Goal: Use online tool/utility: Utilize a website feature to perform a specific function

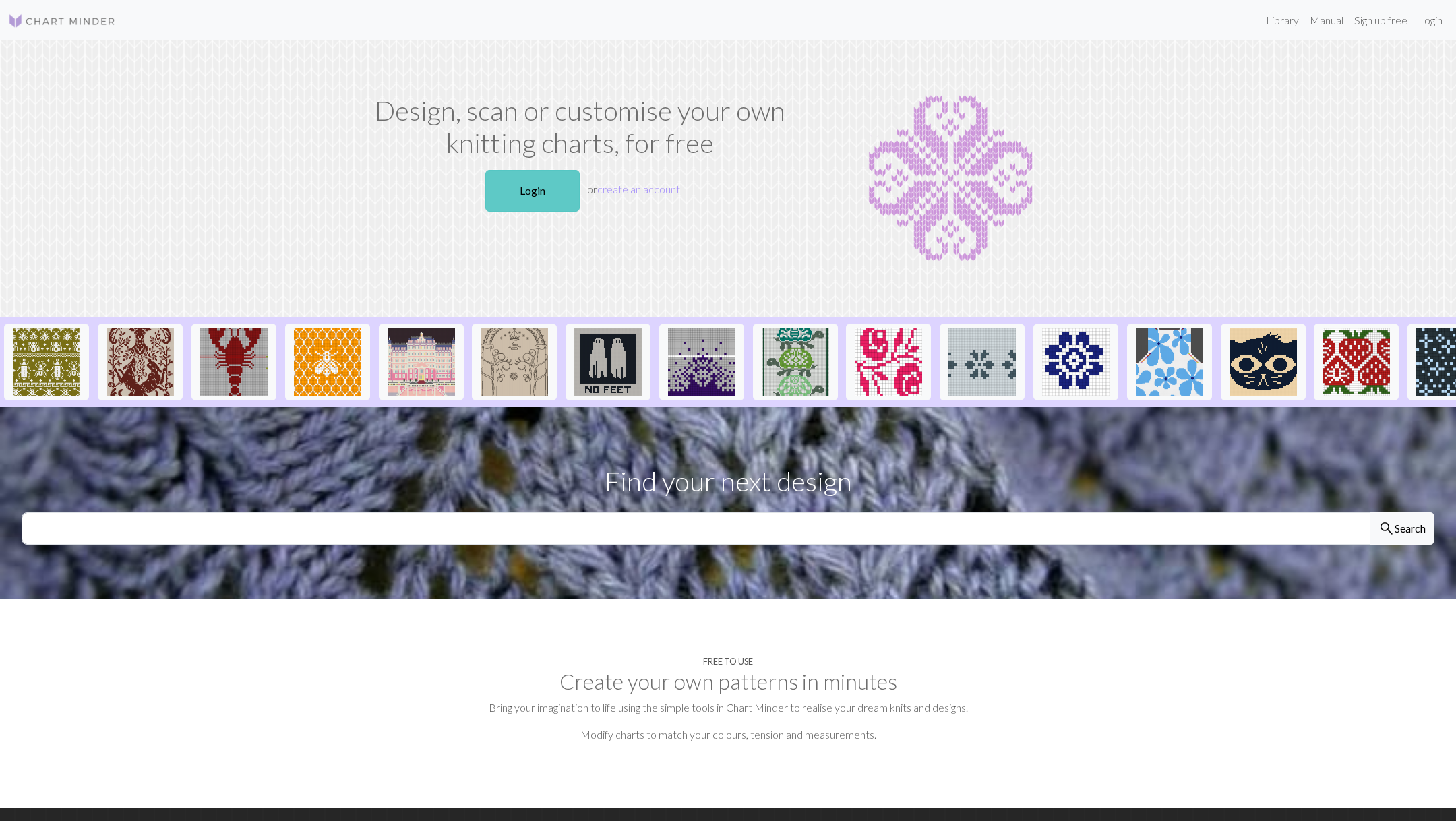
click at [545, 190] on link "Login" at bounding box center [532, 191] width 94 height 42
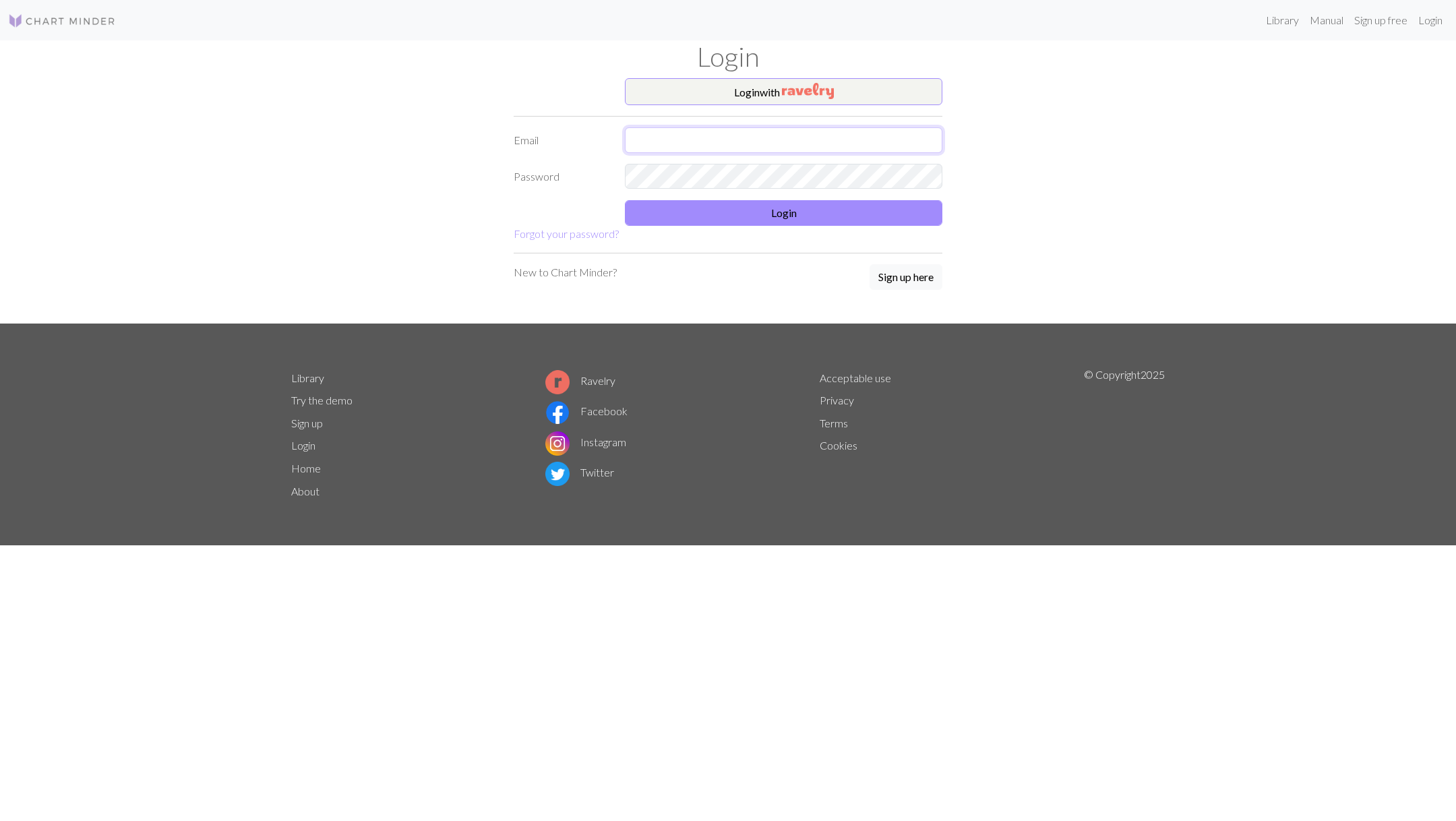
click at [742, 135] on input "text" at bounding box center [784, 140] width 317 height 26
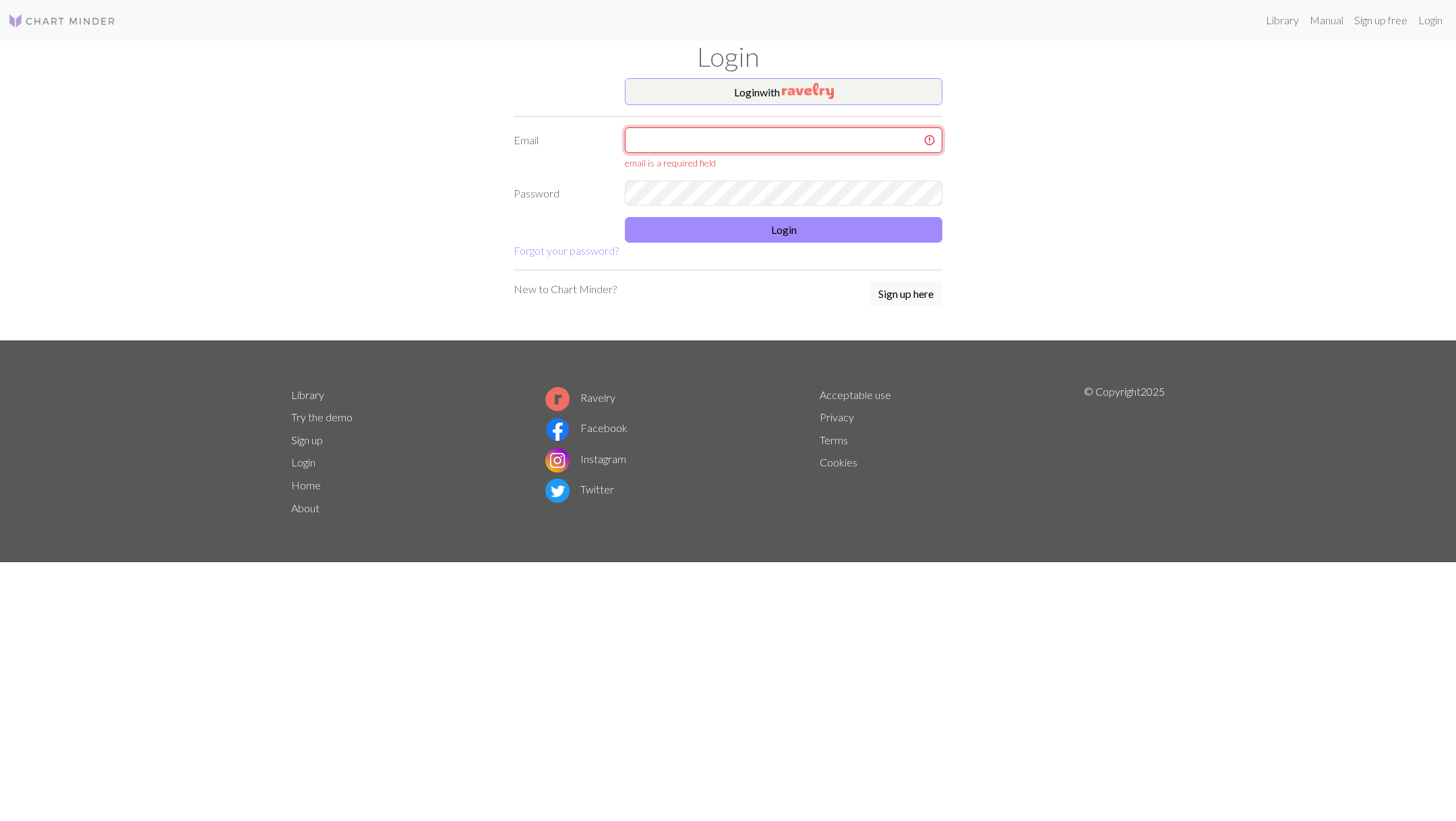
type input "eloisetan@hotmail.co.uk"
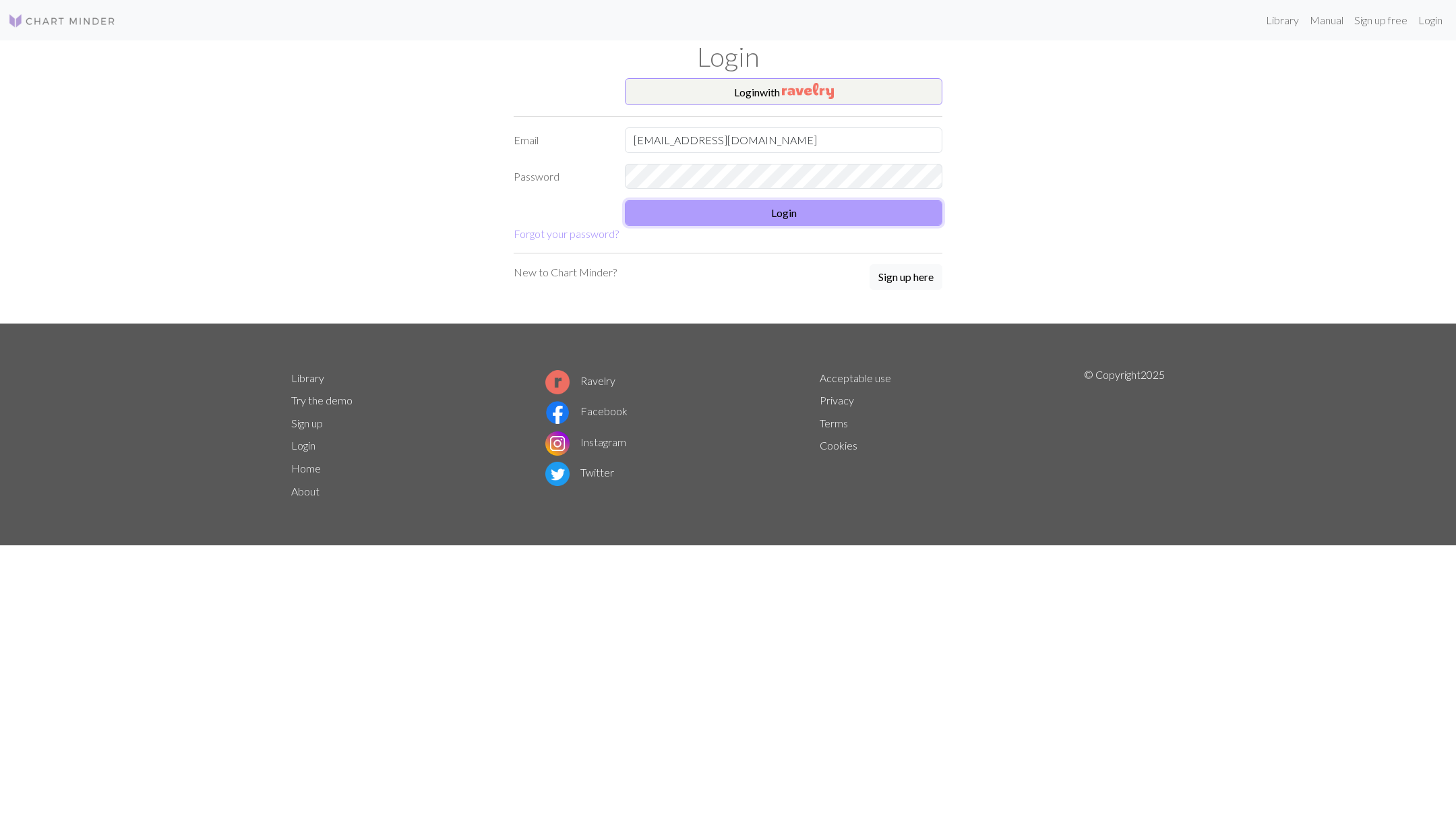
click at [784, 220] on button "Login" at bounding box center [784, 213] width 317 height 26
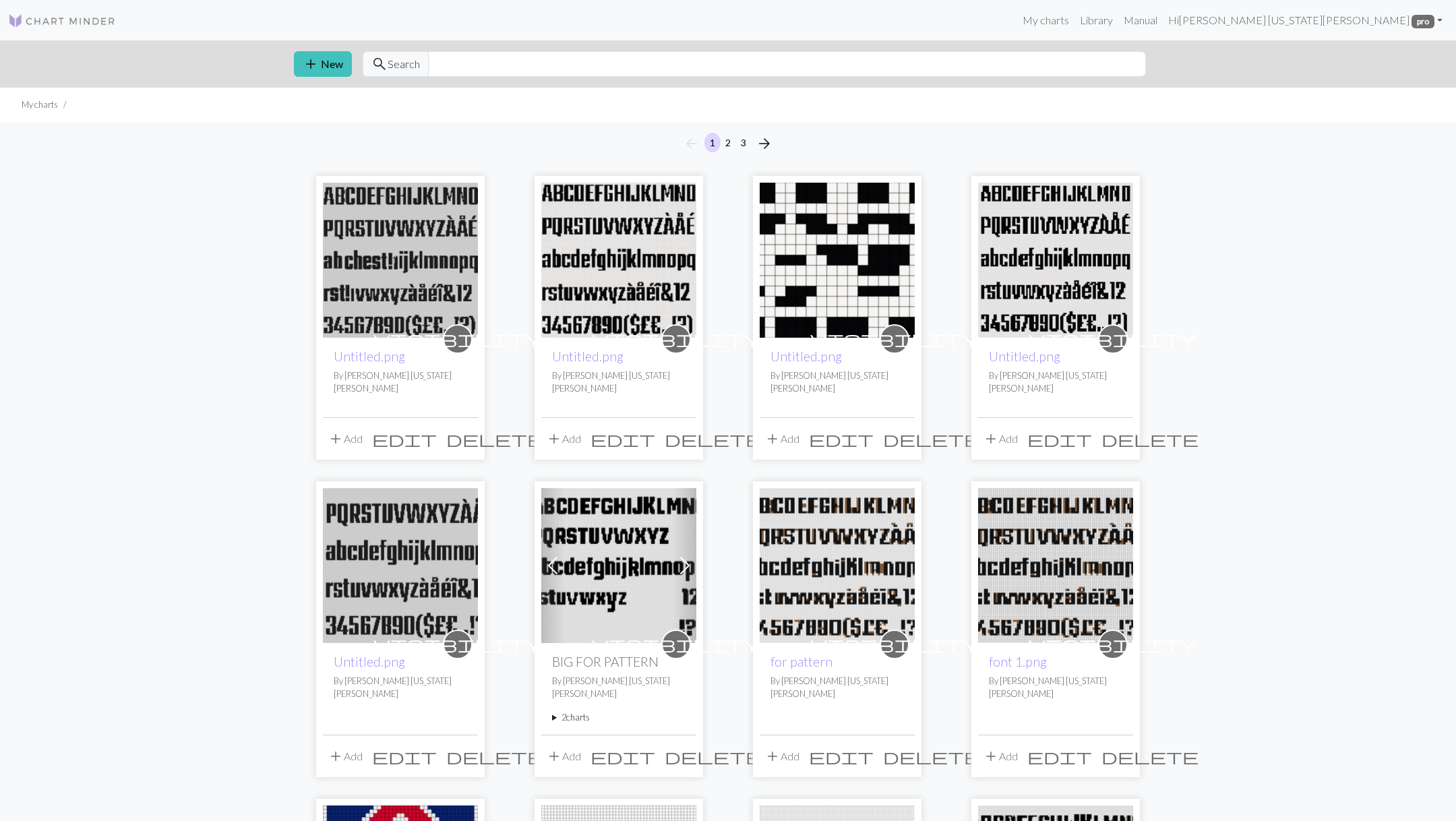
click at [581, 210] on img at bounding box center [619, 260] width 155 height 155
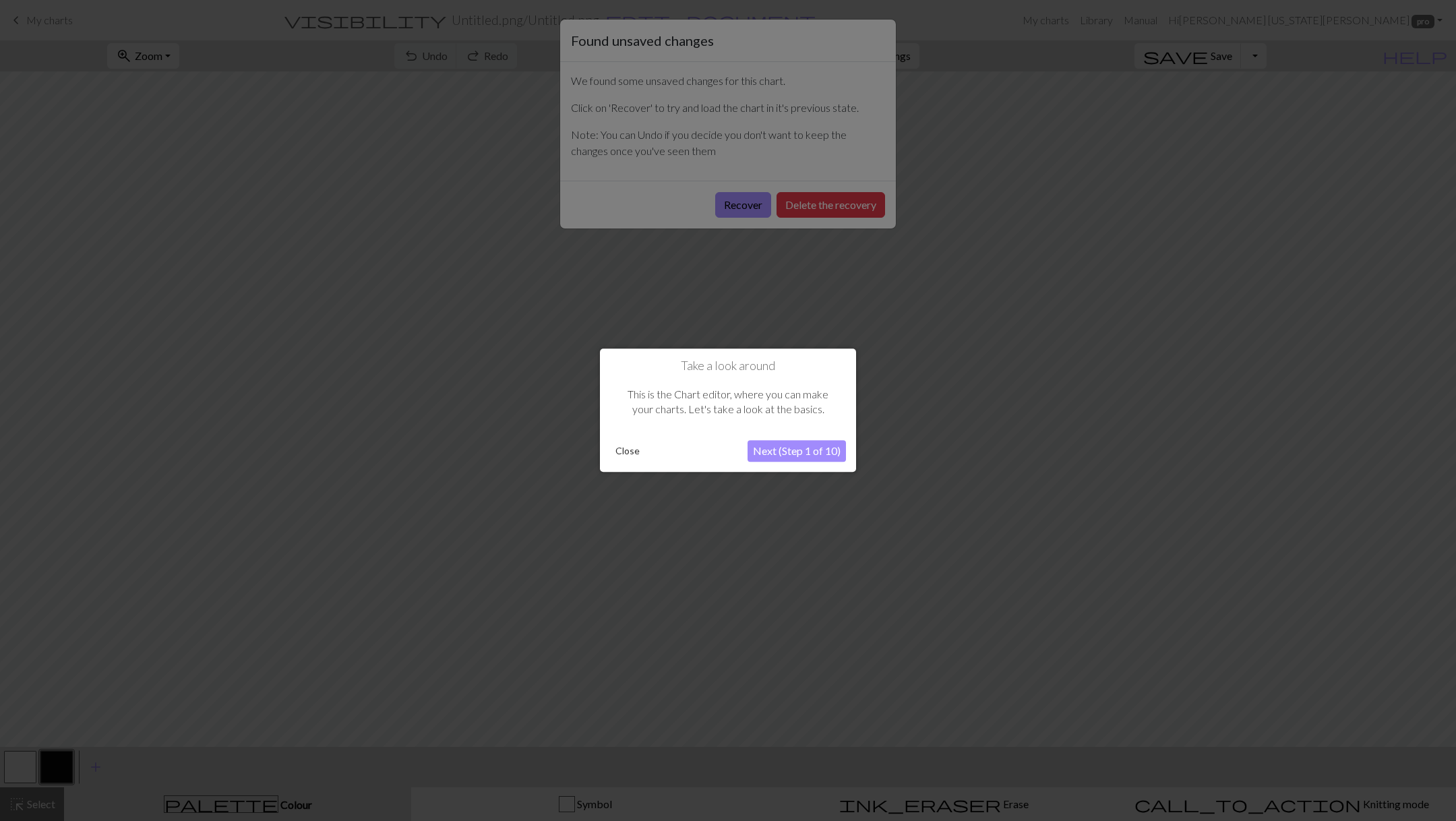
click at [745, 200] on div at bounding box center [728, 410] width 1456 height 821
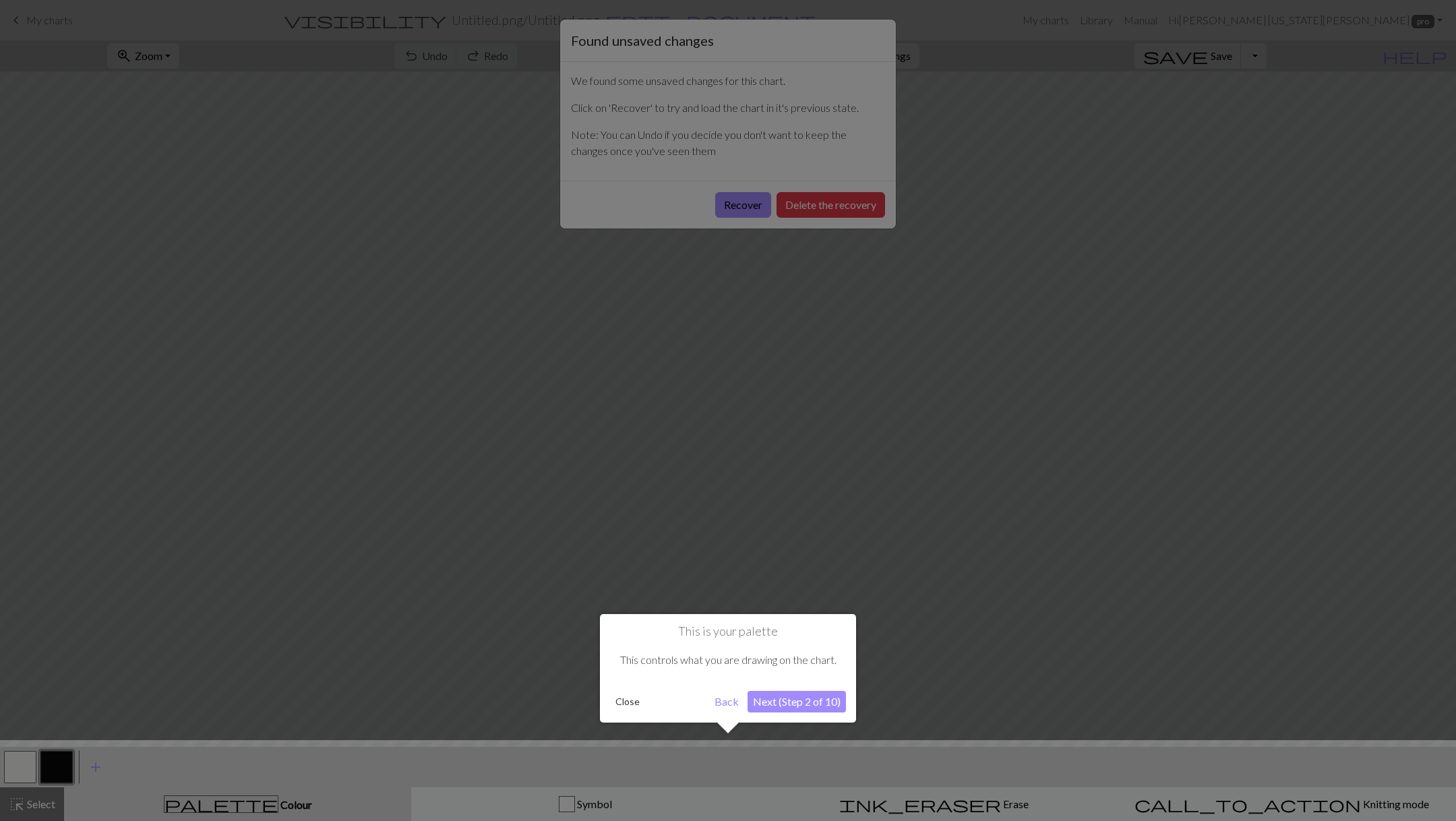
click at [626, 697] on button "Close" at bounding box center [627, 702] width 35 height 21
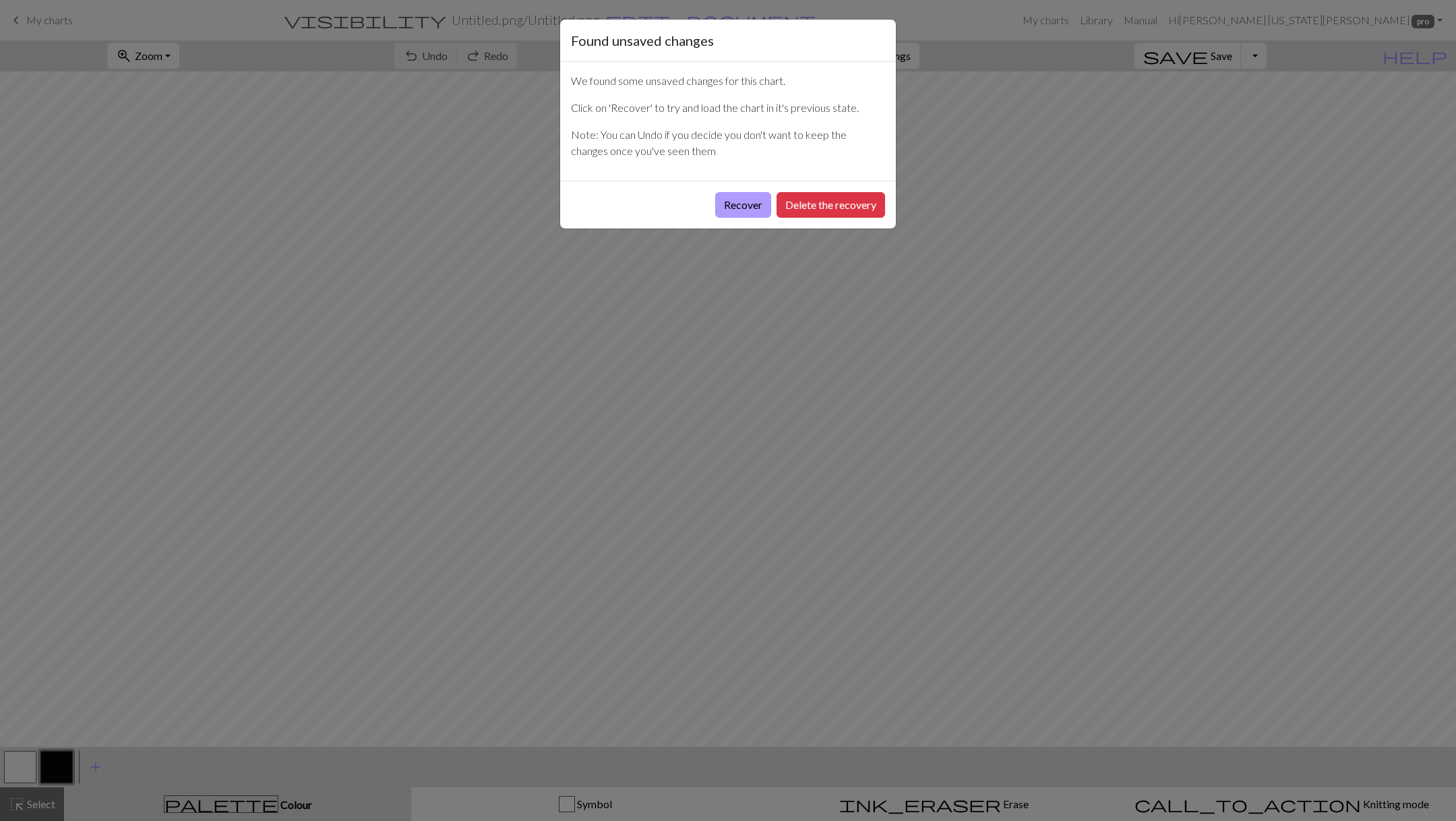
click at [743, 208] on button "Recover" at bounding box center [743, 205] width 56 height 26
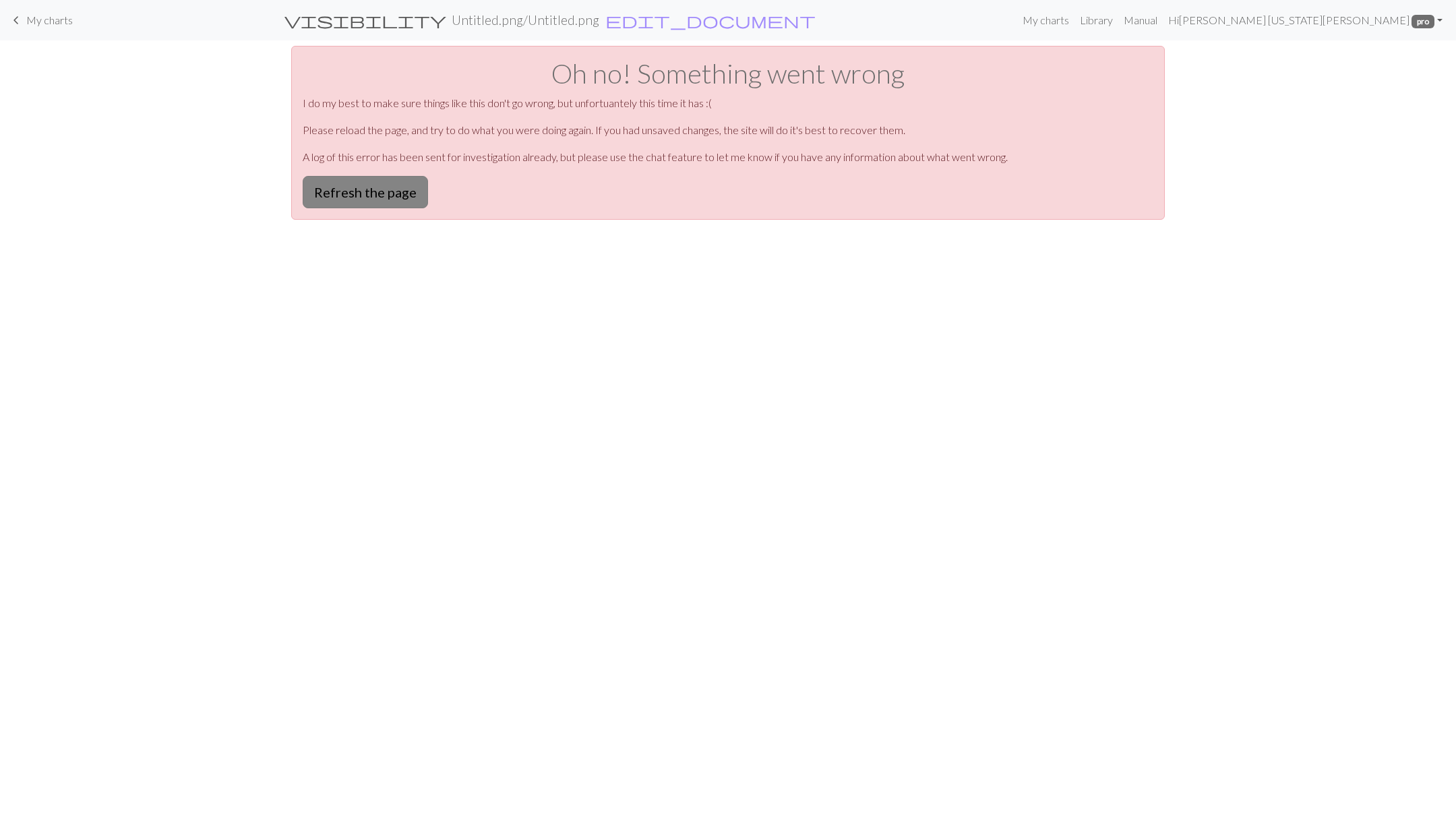
click at [361, 201] on button "Refresh the page" at bounding box center [365, 192] width 126 height 32
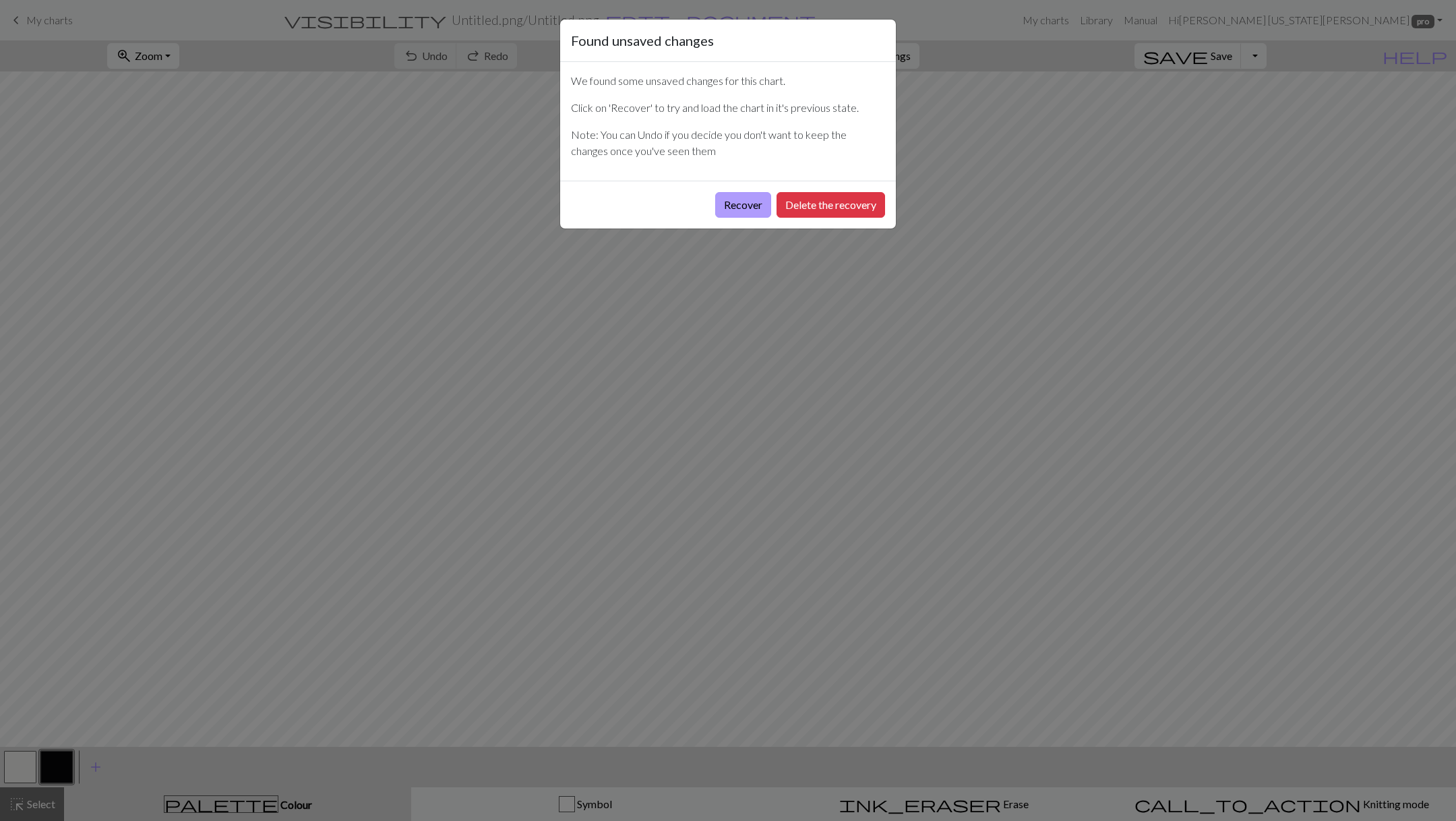
click at [746, 207] on button "Recover" at bounding box center [743, 205] width 56 height 26
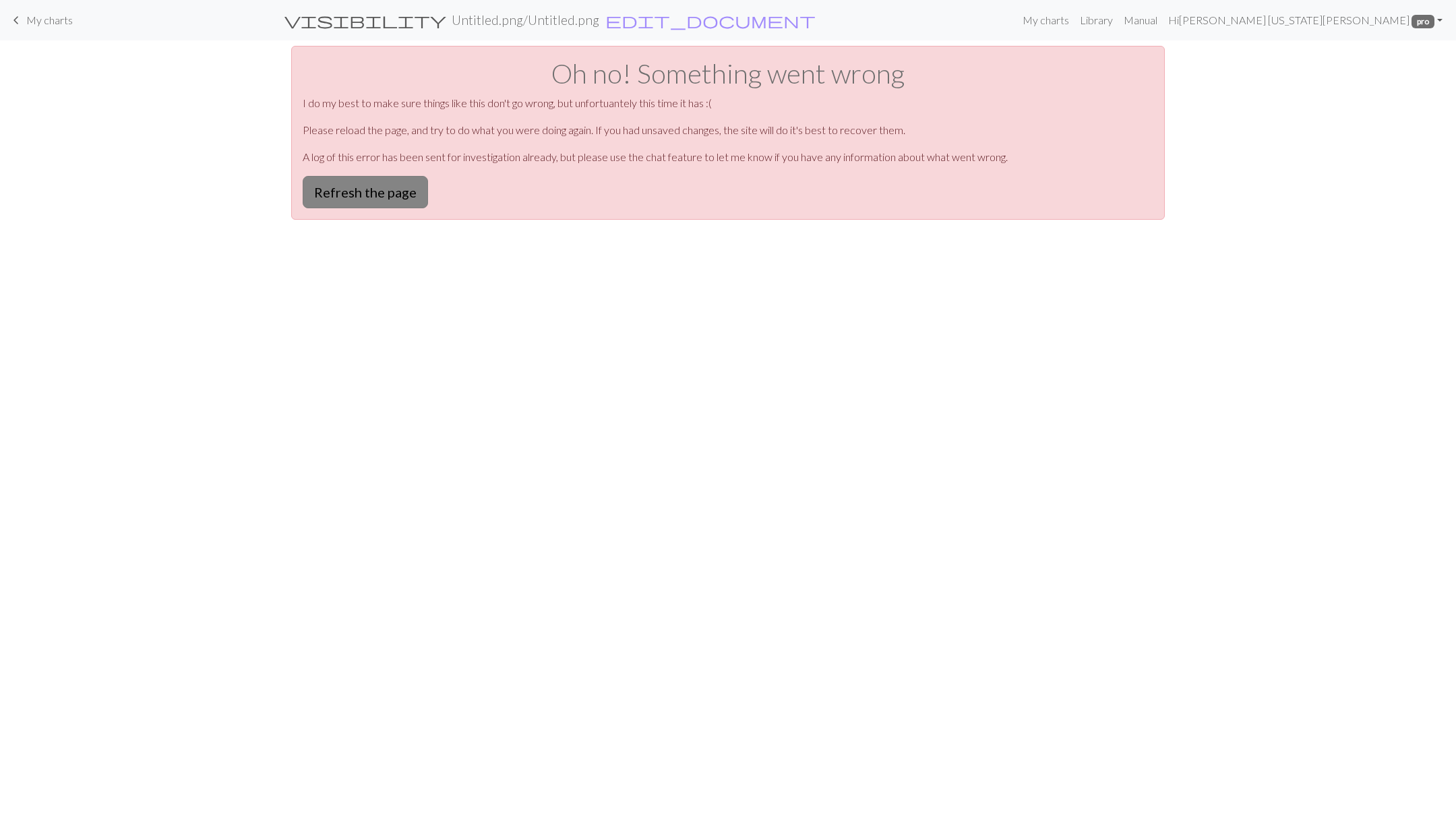
click at [405, 197] on button "Refresh the page" at bounding box center [365, 192] width 126 height 32
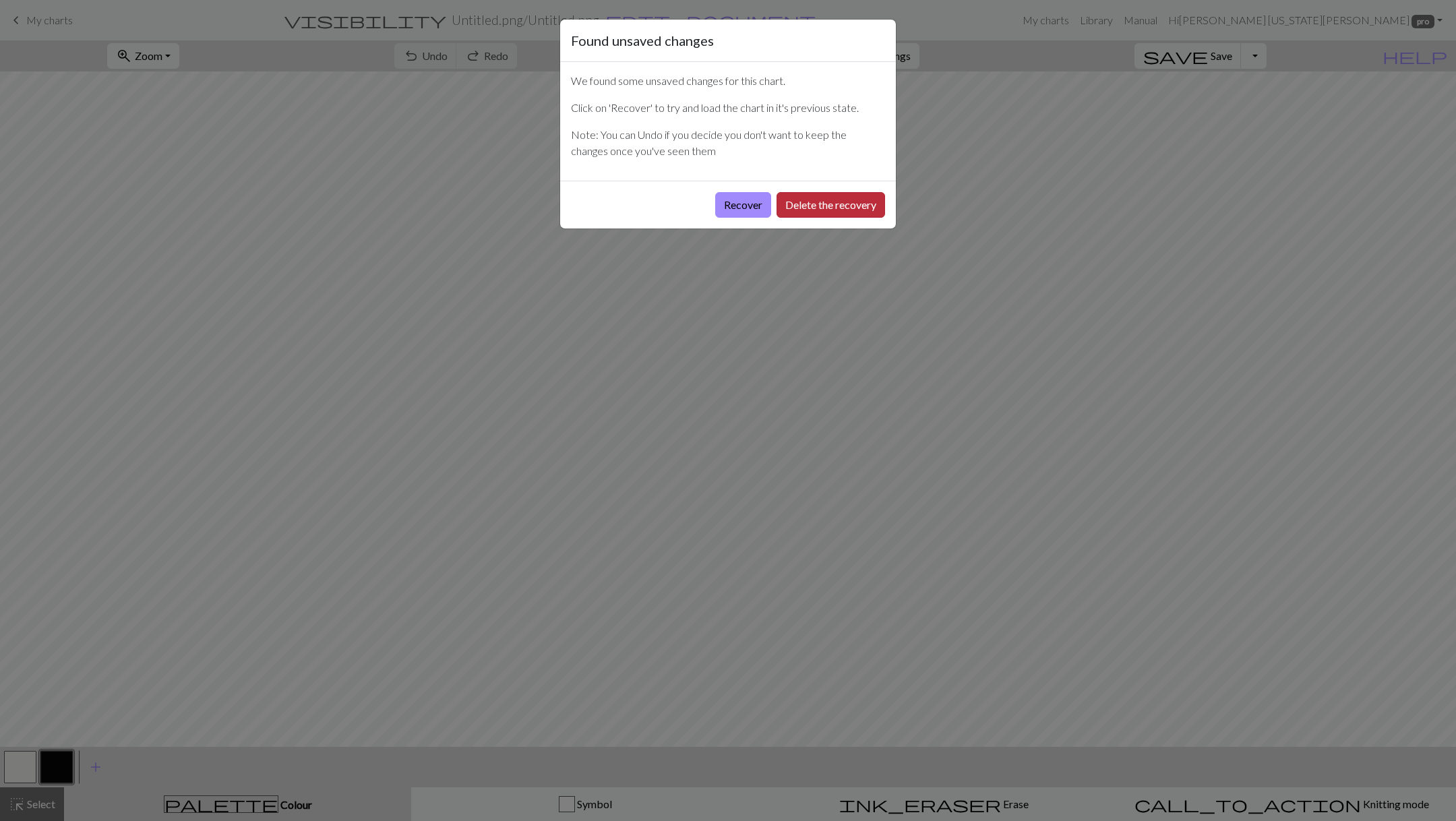
click at [846, 194] on button "Delete the recovery" at bounding box center [831, 205] width 109 height 26
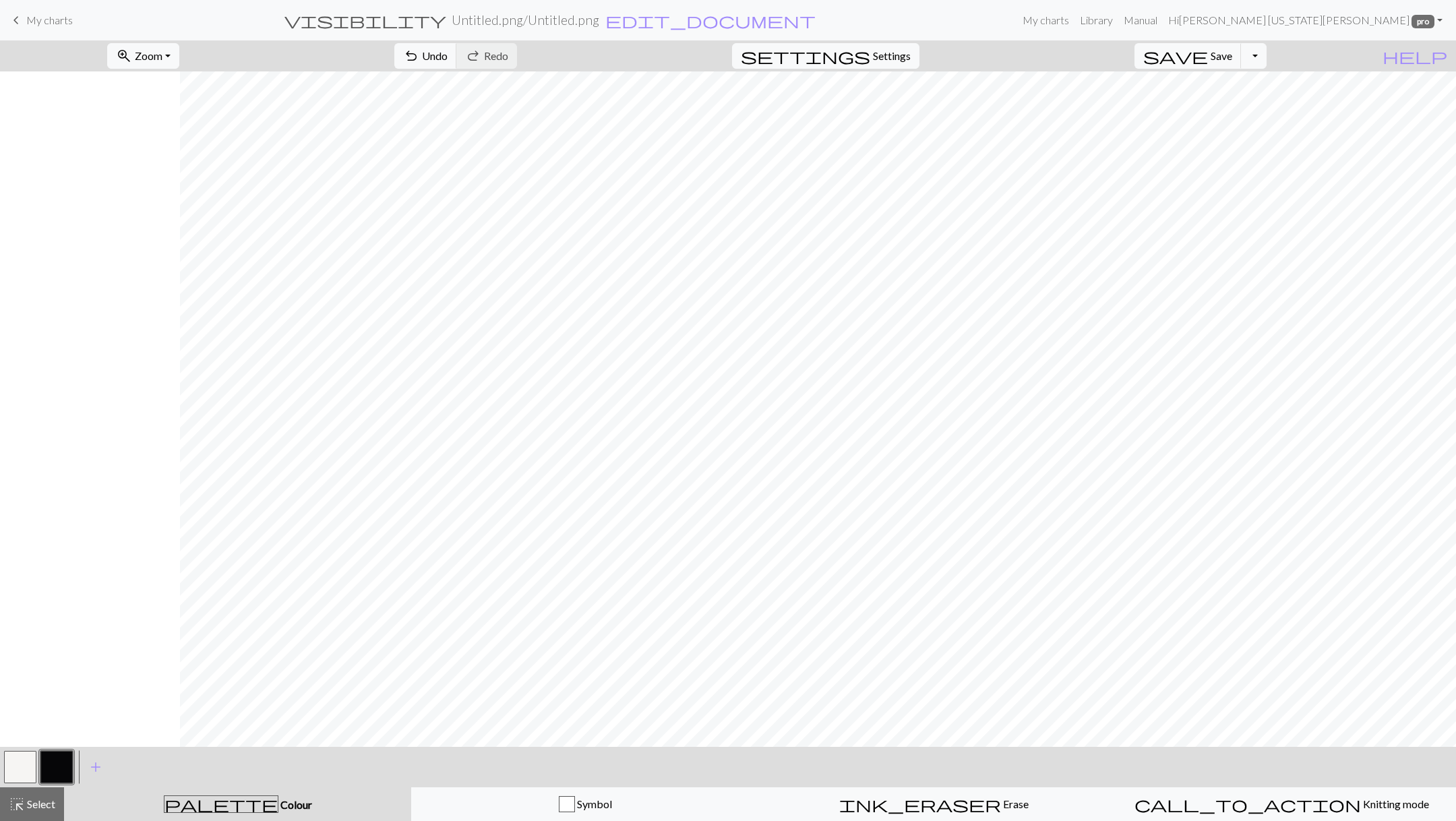
scroll to position [0, 390]
click at [22, 768] on button "button" at bounding box center [21, 767] width 33 height 32
click at [44, 761] on button "button" at bounding box center [56, 767] width 33 height 32
click at [16, 774] on button "button" at bounding box center [21, 767] width 33 height 32
click at [44, 775] on button "button" at bounding box center [56, 767] width 33 height 32
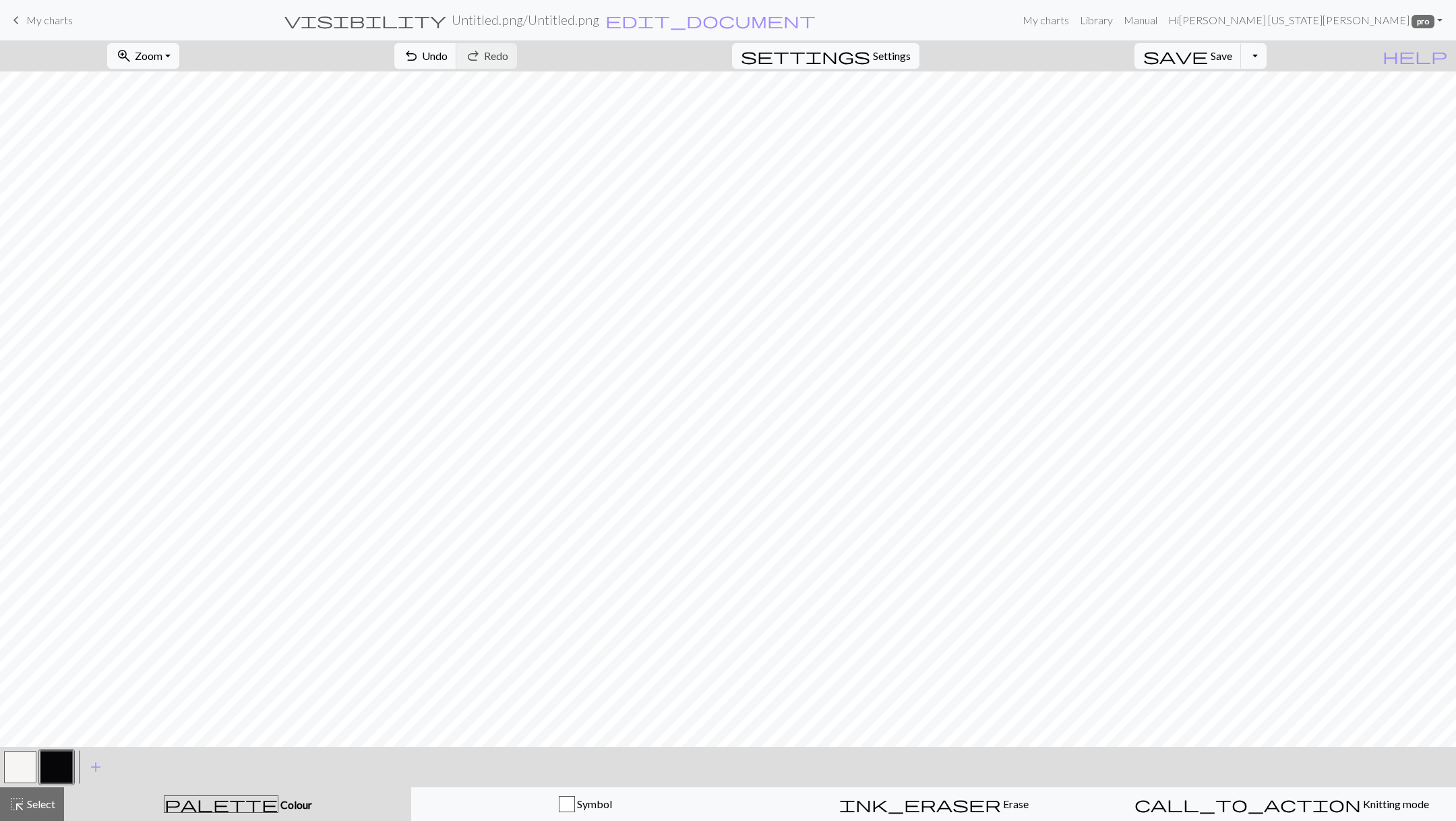
click at [24, 767] on button "button" at bounding box center [21, 767] width 33 height 32
click at [43, 775] on button "button" at bounding box center [56, 767] width 33 height 32
click at [3, 777] on div at bounding box center [20, 767] width 37 height 37
click at [17, 767] on button "button" at bounding box center [21, 767] width 33 height 32
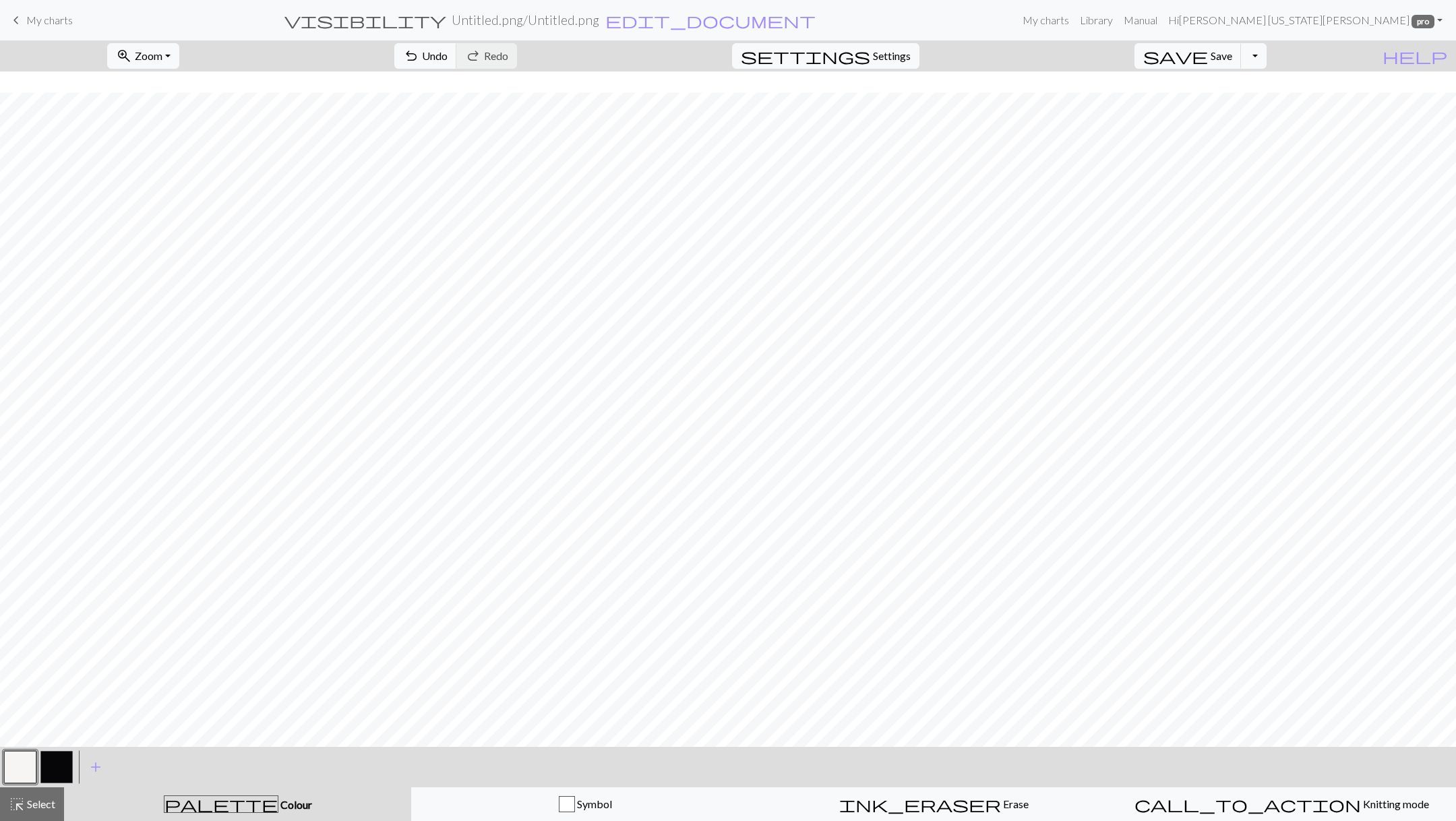
scroll to position [22, 516]
click at [16, 756] on button "button" at bounding box center [21, 767] width 33 height 32
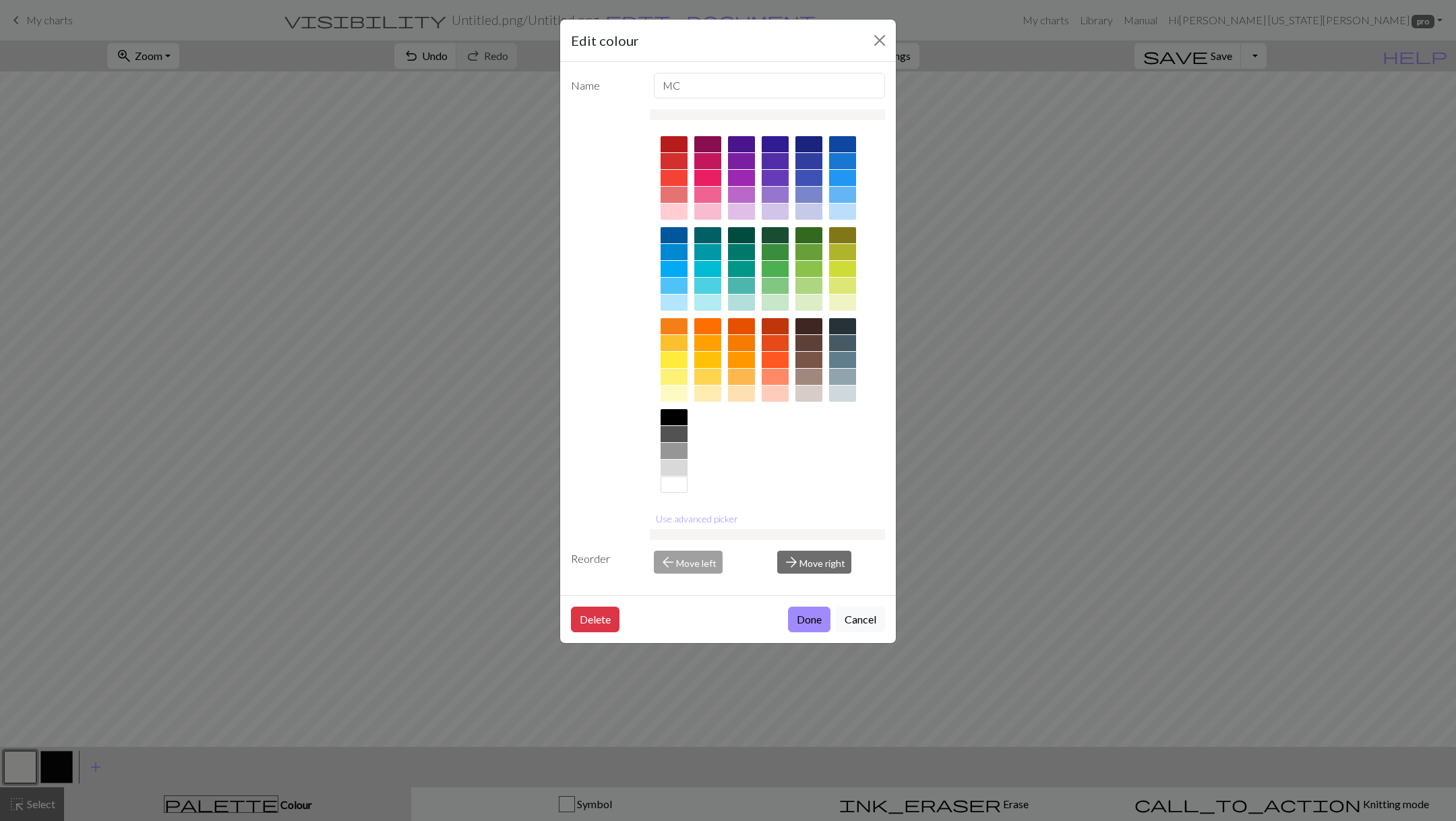
click at [517, 267] on div "Edit colour Name MC Use advanced picker Reorder arrow_back Move left arrow_forw…" at bounding box center [728, 410] width 1456 height 821
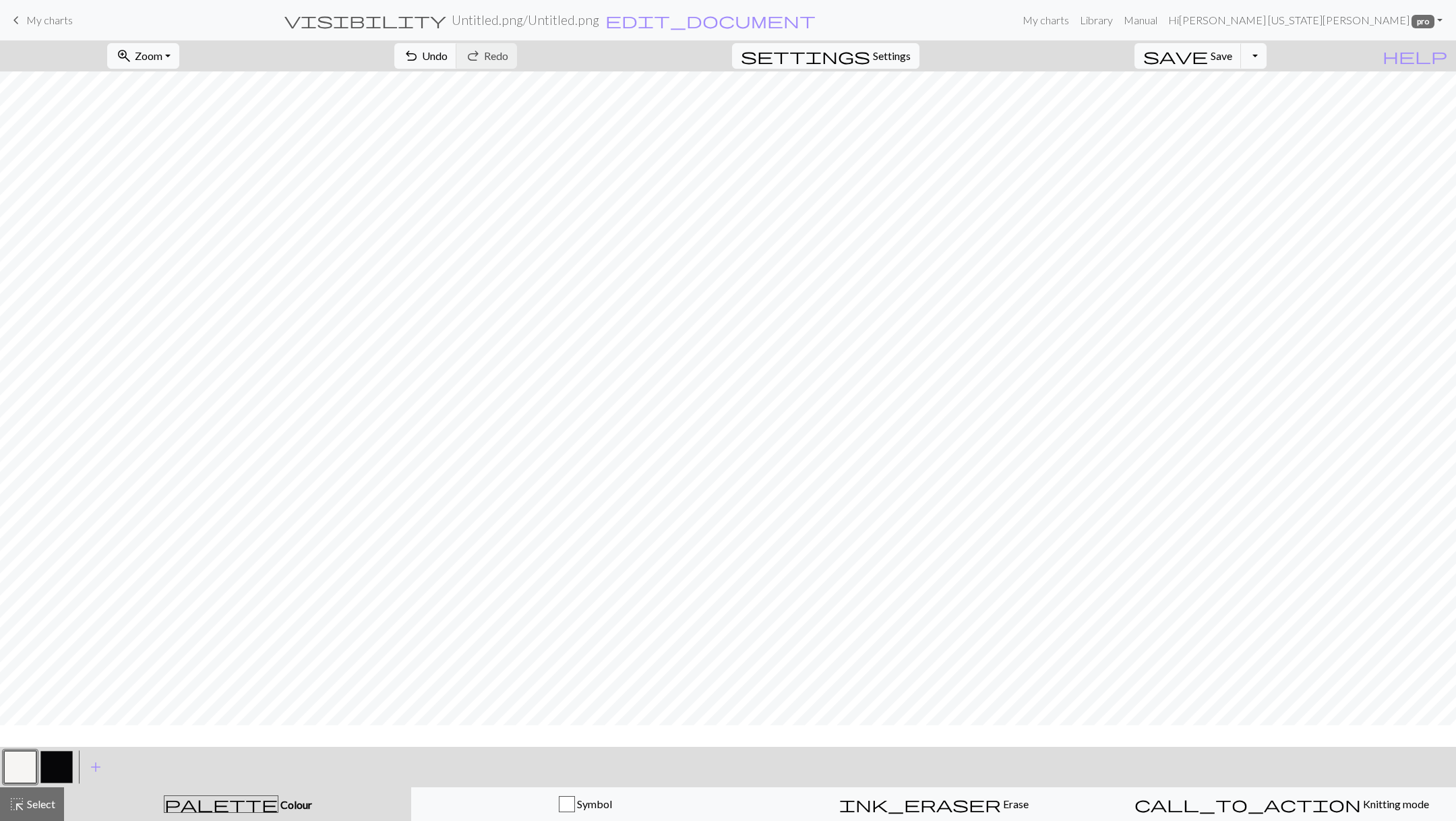
scroll to position [0, 516]
click at [59, 761] on button "button" at bounding box center [56, 767] width 33 height 32
click at [15, 759] on button "button" at bounding box center [21, 767] width 33 height 32
click at [50, 766] on button "button" at bounding box center [56, 767] width 33 height 32
click at [26, 769] on button "button" at bounding box center [21, 767] width 33 height 32
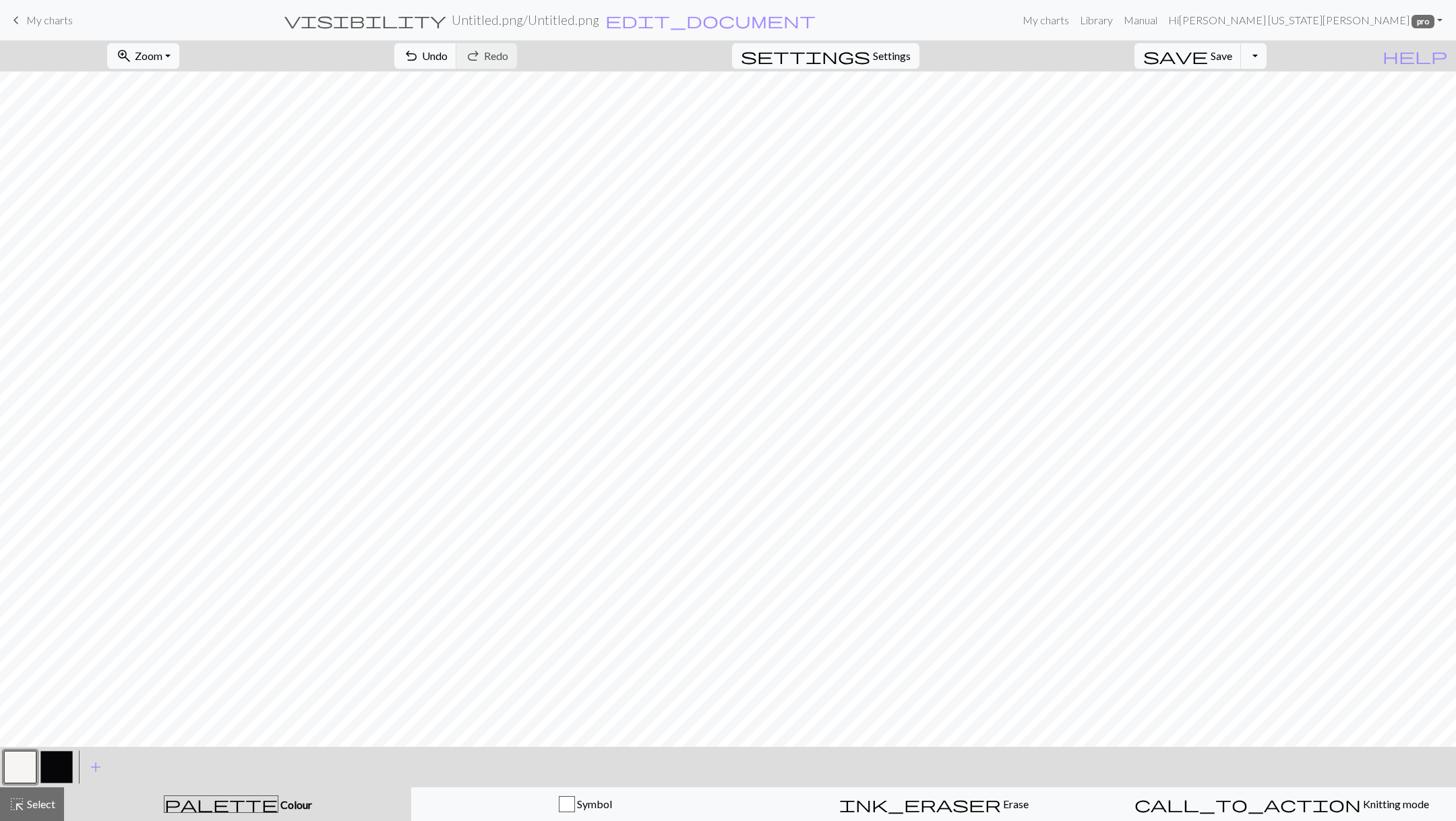
click at [57, 783] on div at bounding box center [56, 767] width 37 height 37
click at [68, 765] on button "button" at bounding box center [56, 767] width 33 height 32
click at [22, 775] on button "button" at bounding box center [21, 767] width 33 height 32
click at [55, 764] on button "button" at bounding box center [56, 767] width 33 height 32
click at [33, 765] on button "button" at bounding box center [21, 767] width 33 height 32
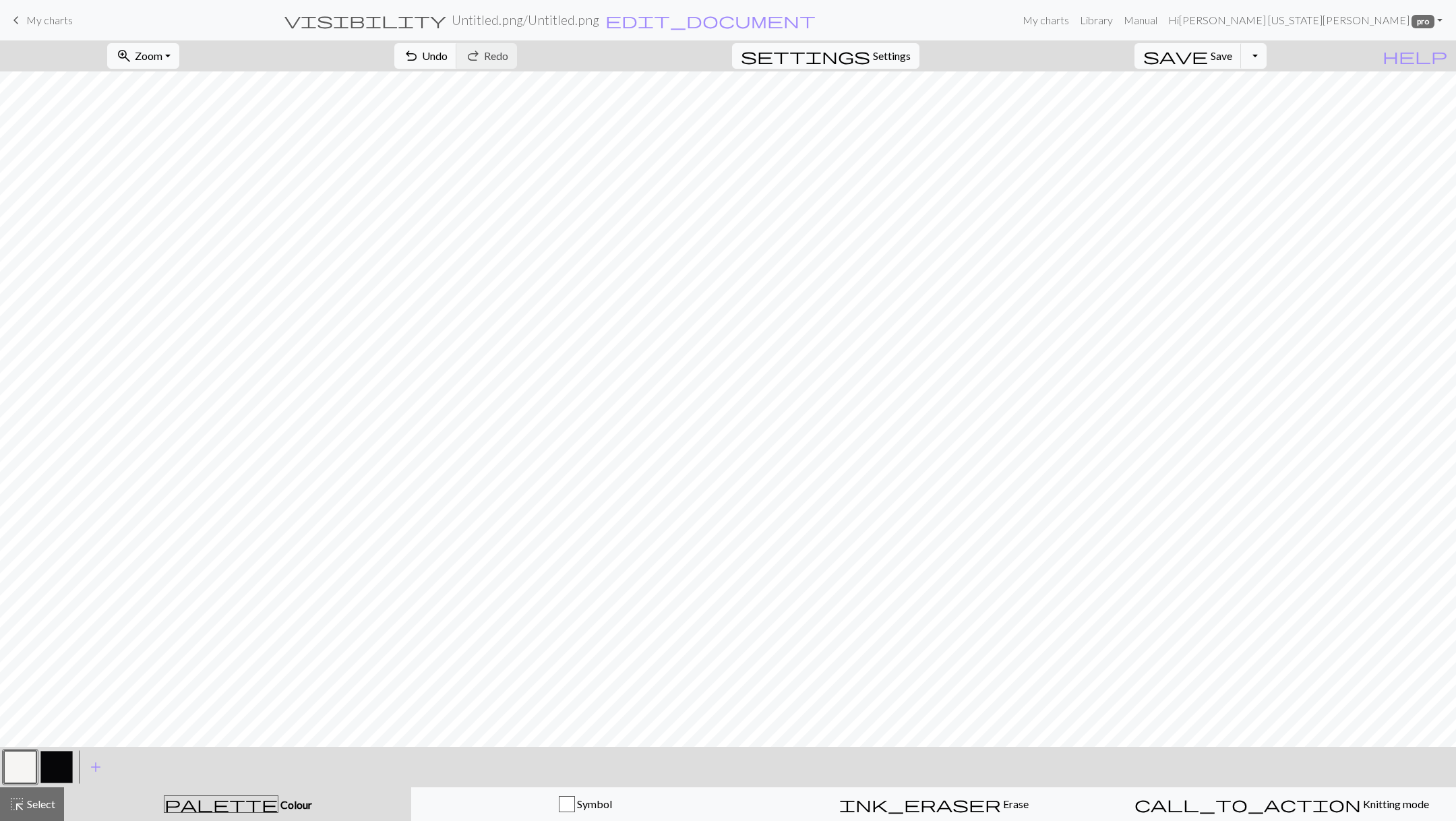
click at [50, 768] on button "button" at bounding box center [56, 767] width 33 height 32
click at [26, 775] on button "button" at bounding box center [21, 767] width 33 height 32
click at [62, 765] on button "button" at bounding box center [56, 767] width 33 height 32
click at [21, 781] on button "button" at bounding box center [21, 767] width 33 height 32
click at [56, 787] on div "< > add Add a colour highlight_alt Select Select palette Colour Colour Symbol i…" at bounding box center [728, 783] width 1456 height 74
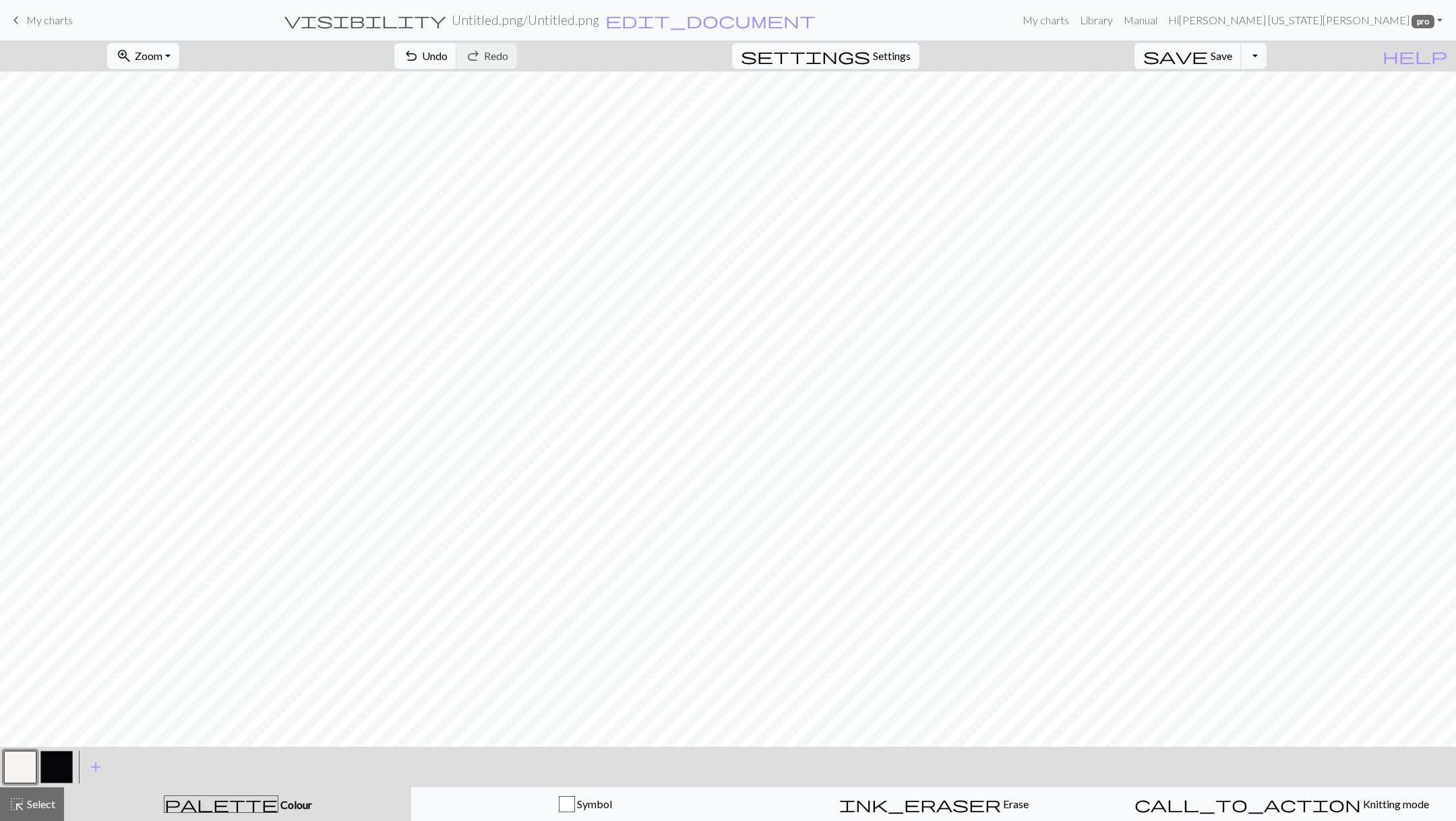
click at [59, 762] on button "button" at bounding box center [56, 767] width 33 height 32
click at [21, 772] on button "button" at bounding box center [21, 767] width 33 height 32
click at [64, 765] on button "button" at bounding box center [56, 767] width 33 height 32
click at [13, 777] on button "button" at bounding box center [21, 767] width 33 height 32
click at [74, 757] on div at bounding box center [56, 767] width 37 height 37
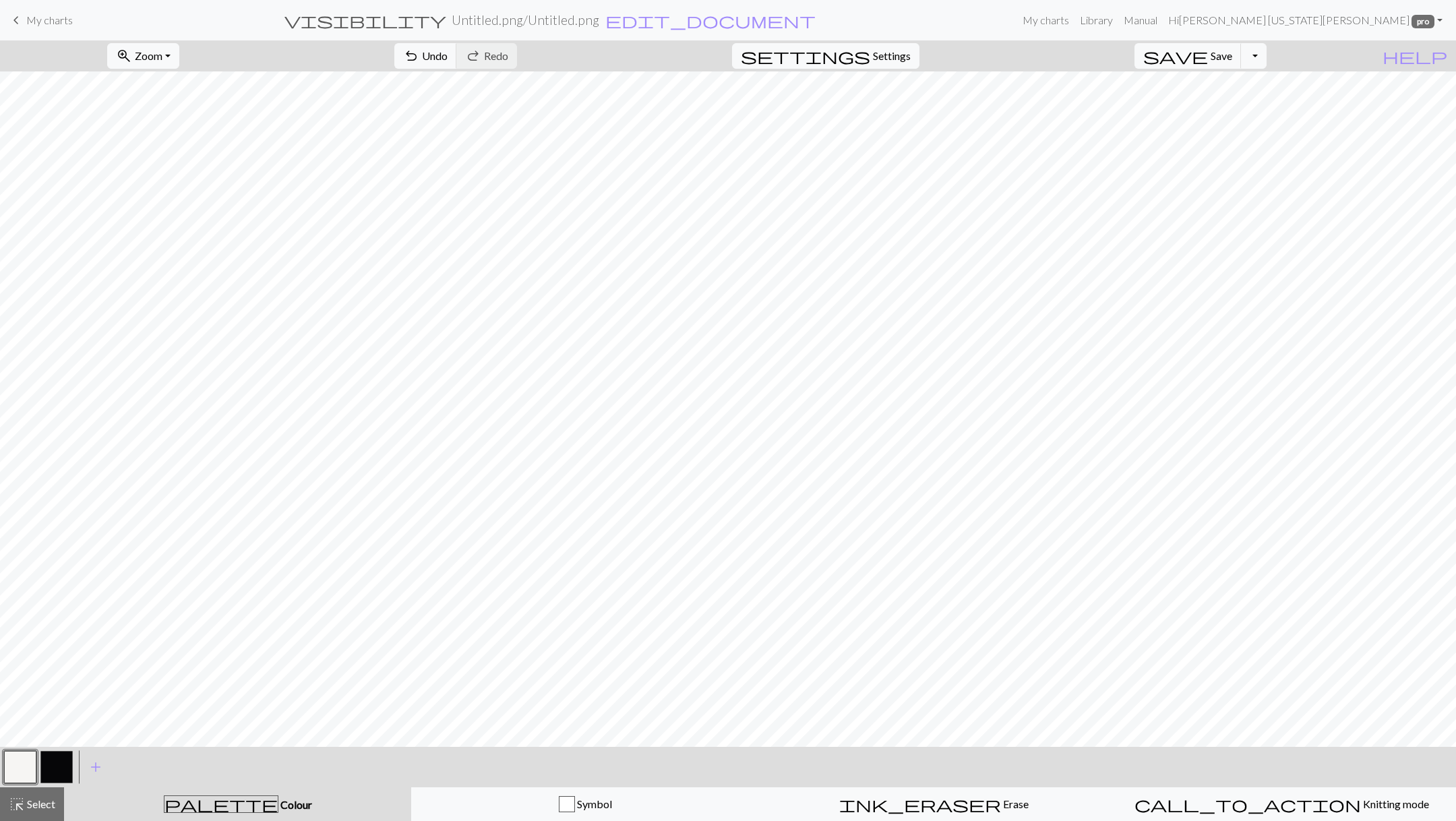
click at [59, 765] on button "button" at bounding box center [56, 767] width 33 height 32
click at [31, 773] on button "button" at bounding box center [21, 767] width 33 height 32
click at [56, 765] on button "button" at bounding box center [56, 767] width 33 height 32
click at [23, 768] on button "button" at bounding box center [21, 767] width 33 height 32
click at [50, 788] on button "highlight_alt Select Select" at bounding box center [32, 804] width 64 height 33
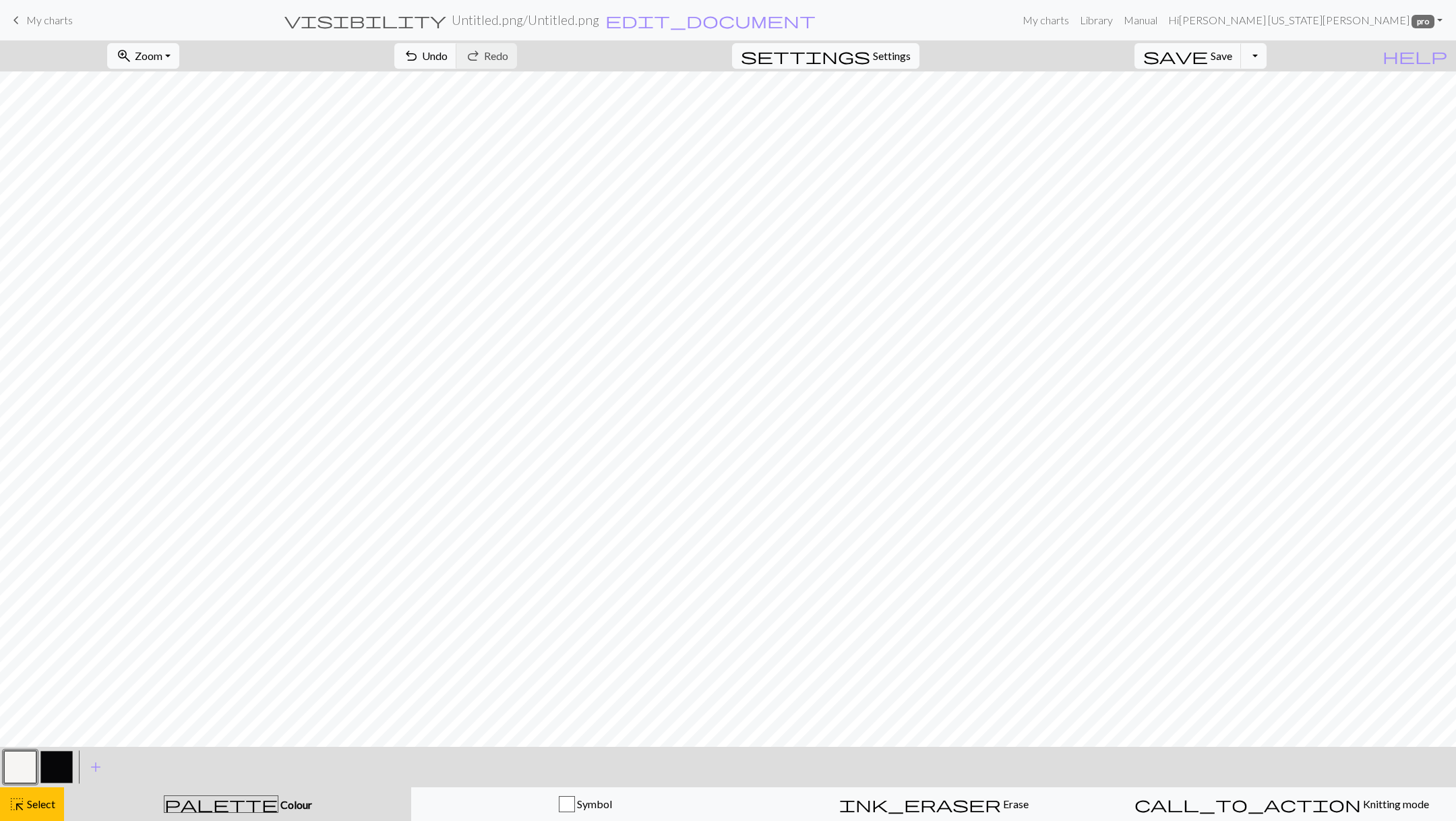
click at [56, 771] on button "button" at bounding box center [56, 767] width 33 height 32
click at [62, 761] on button "button" at bounding box center [56, 767] width 33 height 32
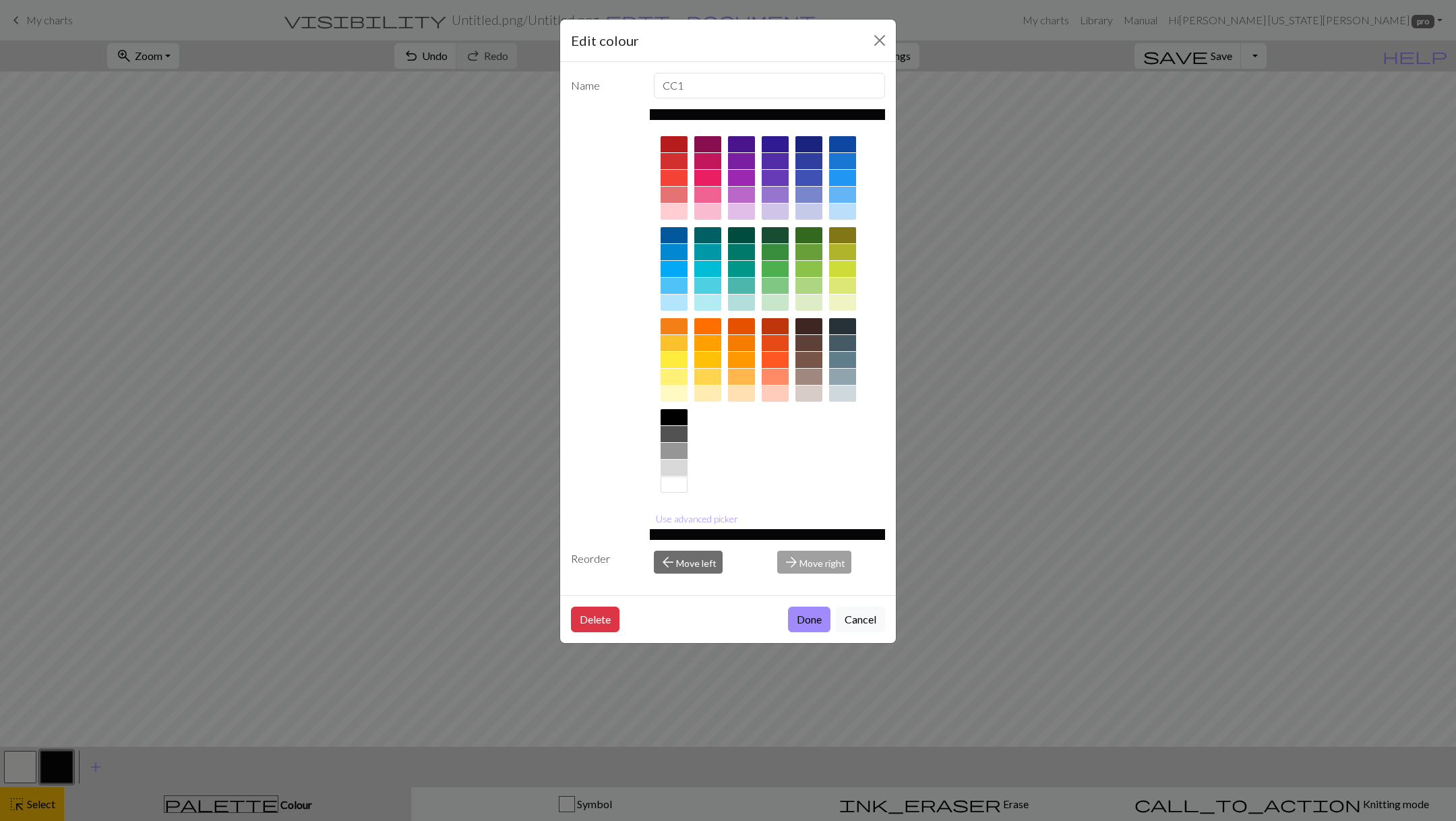
click at [1029, 210] on div "Edit colour Name CC1 Use advanced picker Reorder arrow_back Move left arrow_for…" at bounding box center [728, 410] width 1456 height 821
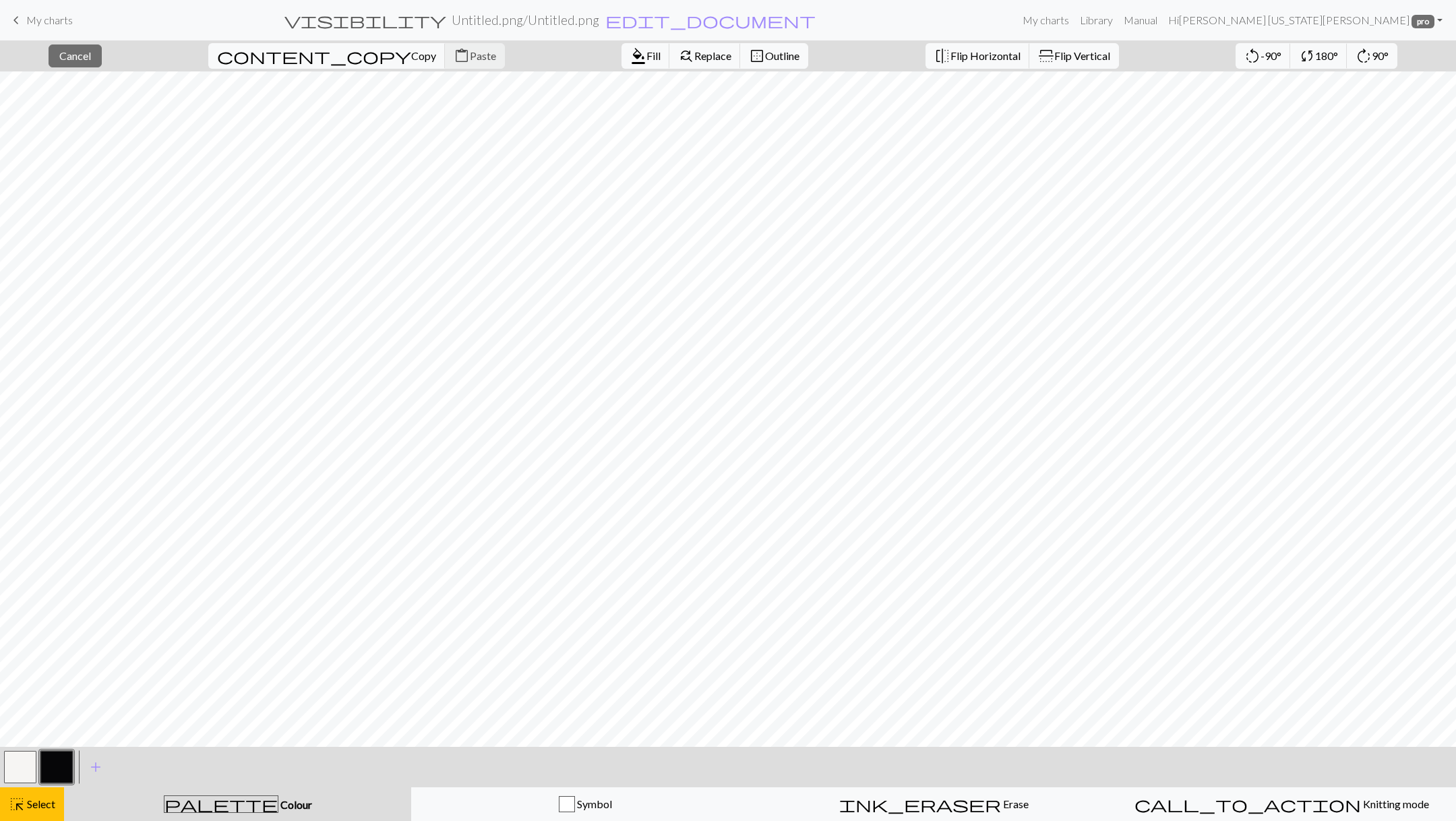
click at [50, 769] on button "button" at bounding box center [56, 767] width 33 height 32
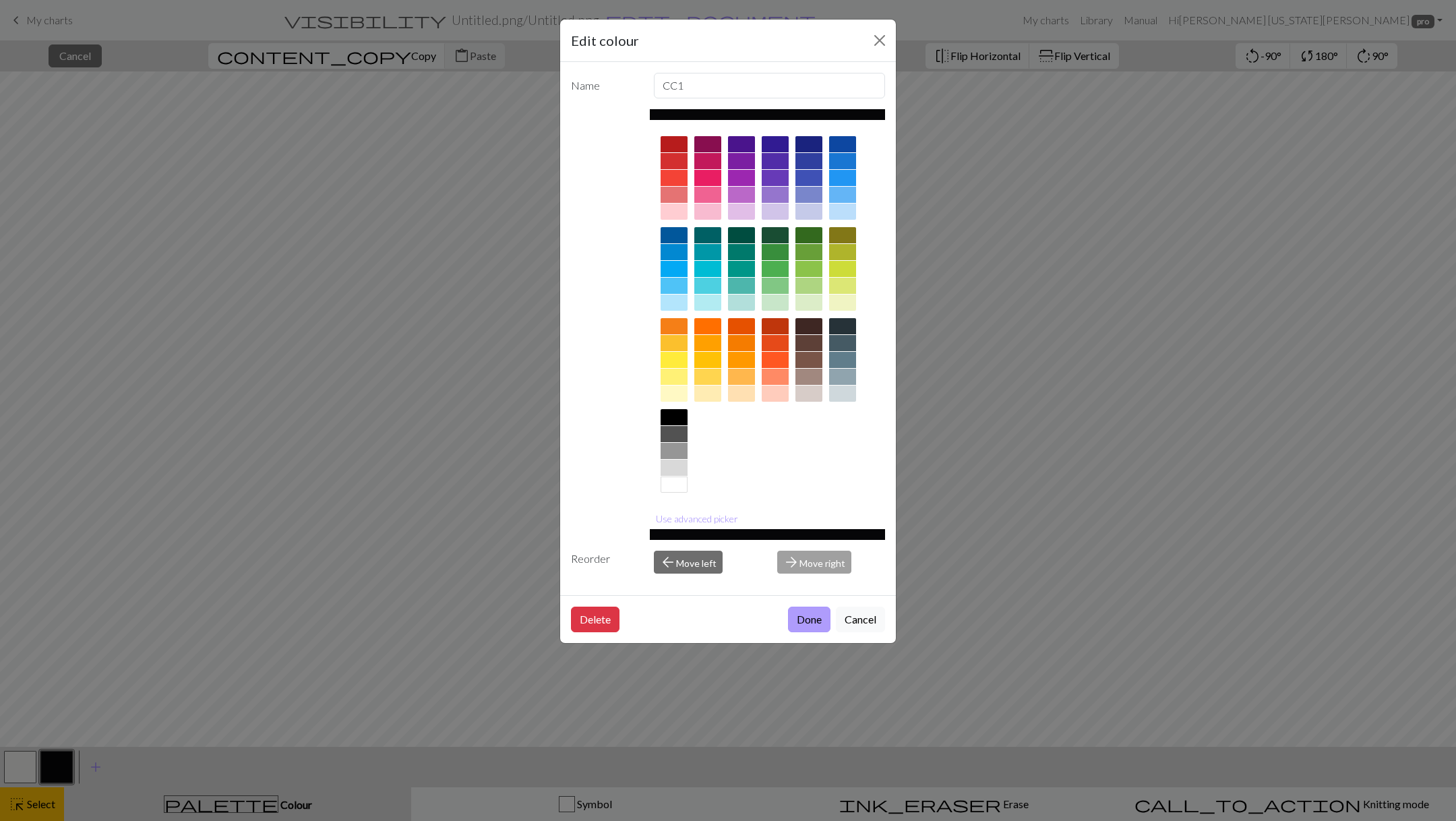
click at [811, 614] on button "Done" at bounding box center [809, 619] width 43 height 26
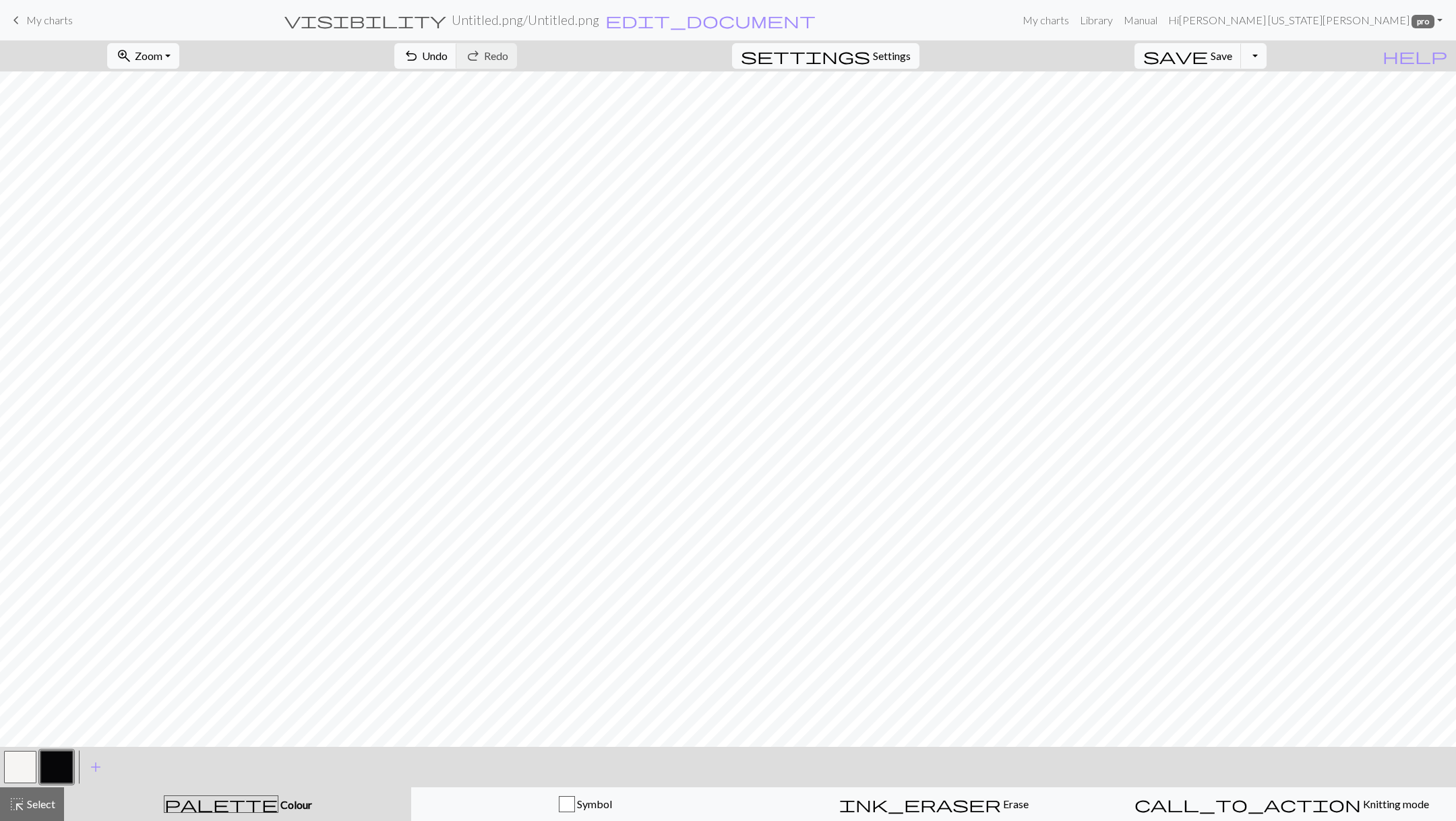
click at [65, 767] on button "button" at bounding box center [56, 767] width 33 height 32
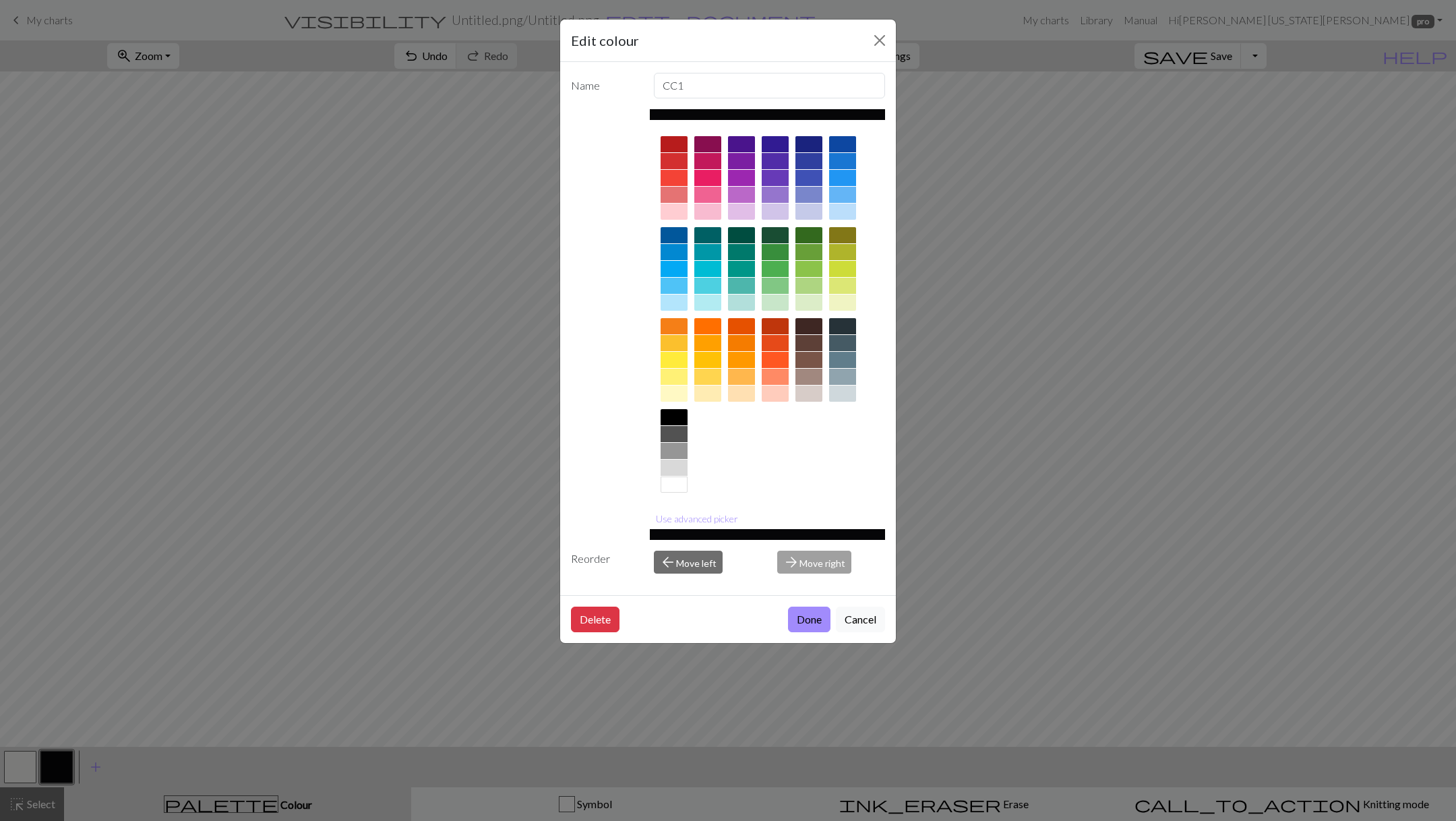
click at [1055, 167] on div "Edit colour Name CC1 Use advanced picker Reorder arrow_back Move left arrow_for…" at bounding box center [728, 410] width 1456 height 821
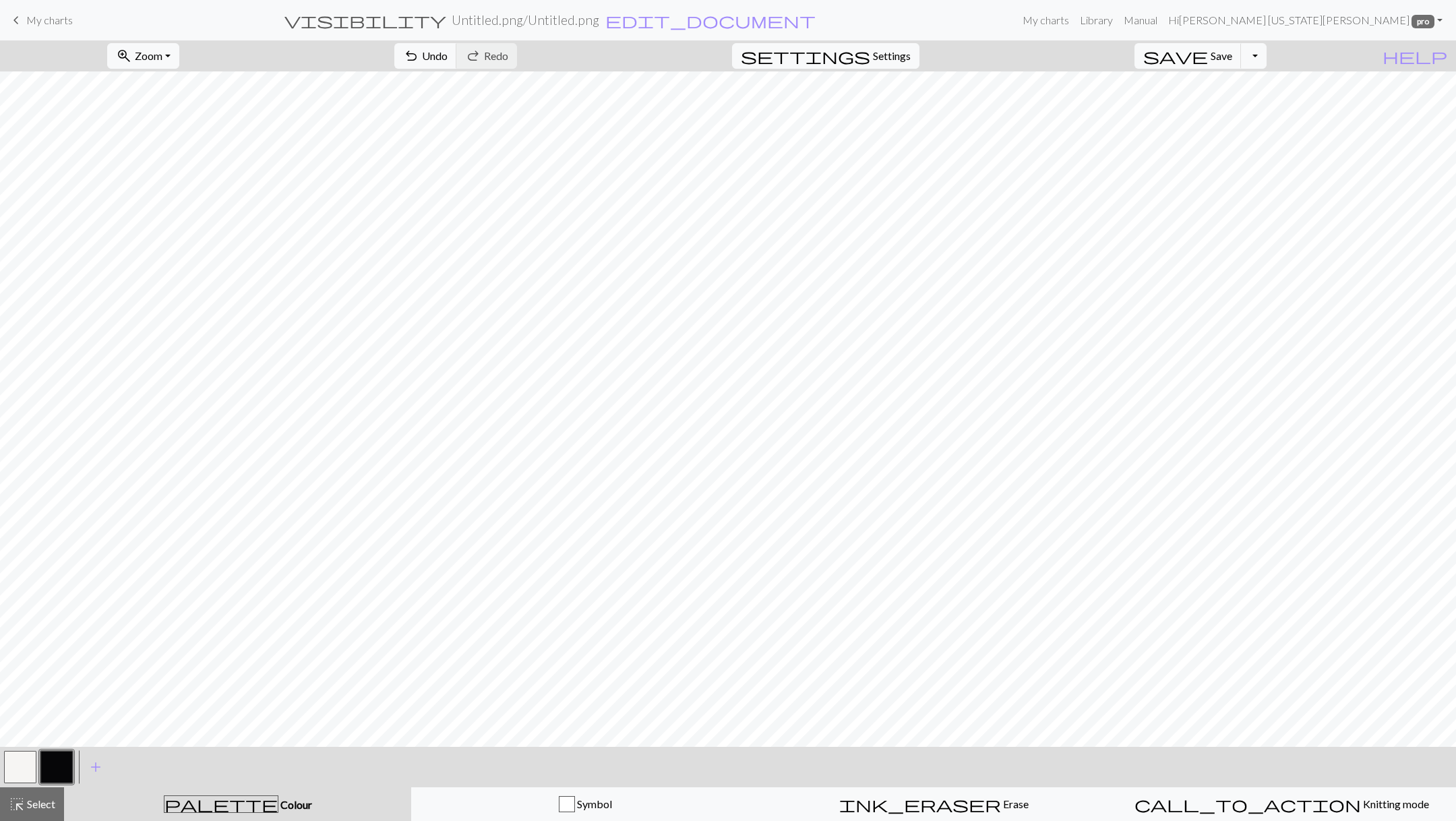
click at [18, 784] on div at bounding box center [20, 767] width 37 height 37
click at [38, 770] on div at bounding box center [20, 767] width 37 height 37
click at [17, 770] on button "button" at bounding box center [21, 767] width 33 height 32
click at [54, 764] on button "button" at bounding box center [56, 767] width 33 height 32
click at [24, 766] on button "button" at bounding box center [21, 767] width 33 height 32
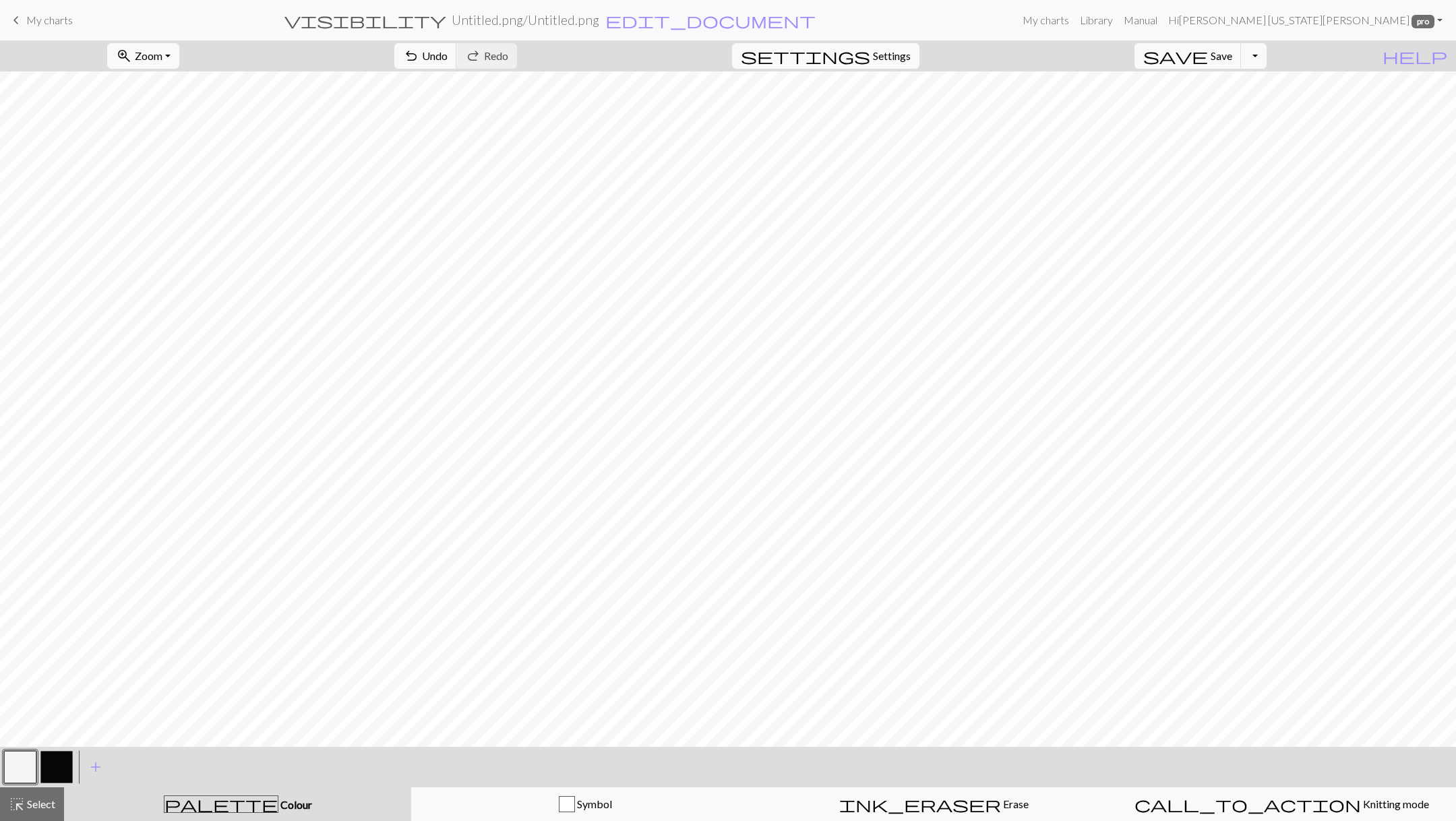
click at [56, 767] on button "button" at bounding box center [56, 767] width 33 height 32
click at [24, 765] on button "button" at bounding box center [21, 767] width 33 height 32
click at [59, 763] on button "button" at bounding box center [56, 767] width 33 height 32
